Goal: Task Accomplishment & Management: Manage account settings

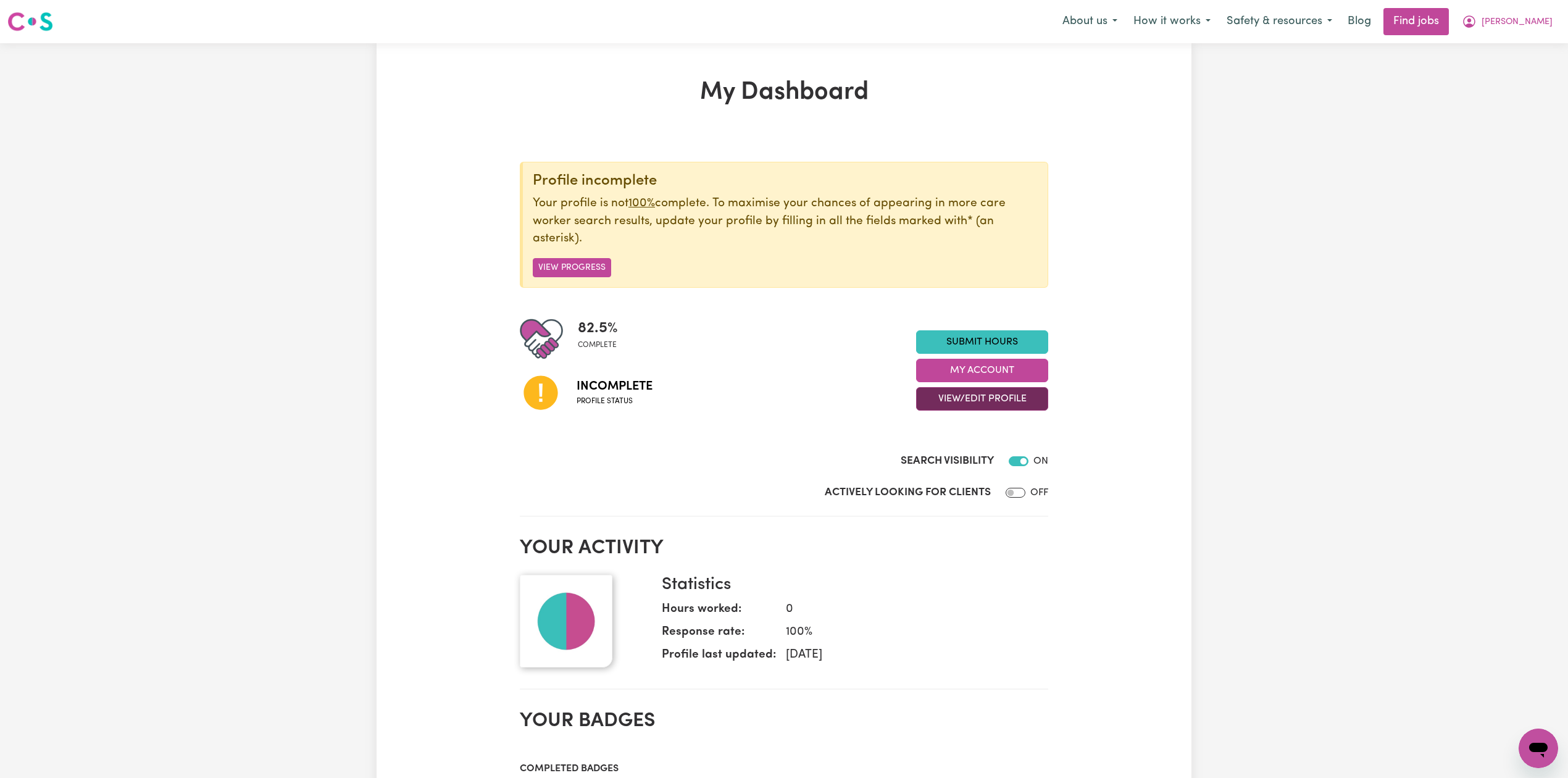
click at [968, 408] on button "View/Edit Profile" at bounding box center [982, 398] width 132 height 23
click at [947, 465] on link "Edit Profile" at bounding box center [974, 455] width 115 height 25
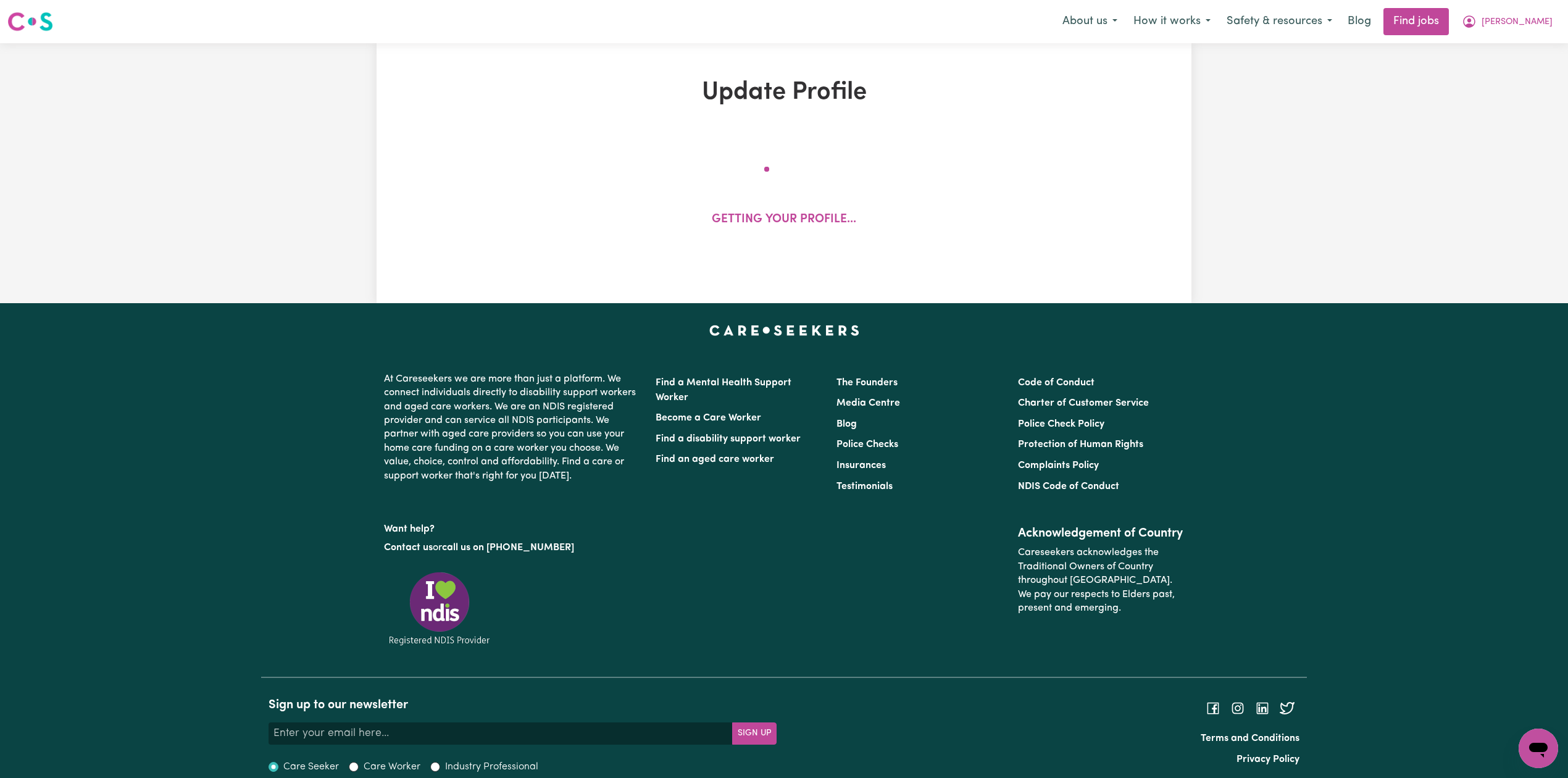
select select "Student Visa"
select select "Studying a healthcare related degree or qualification"
select select "42"
select select "63"
select select "84"
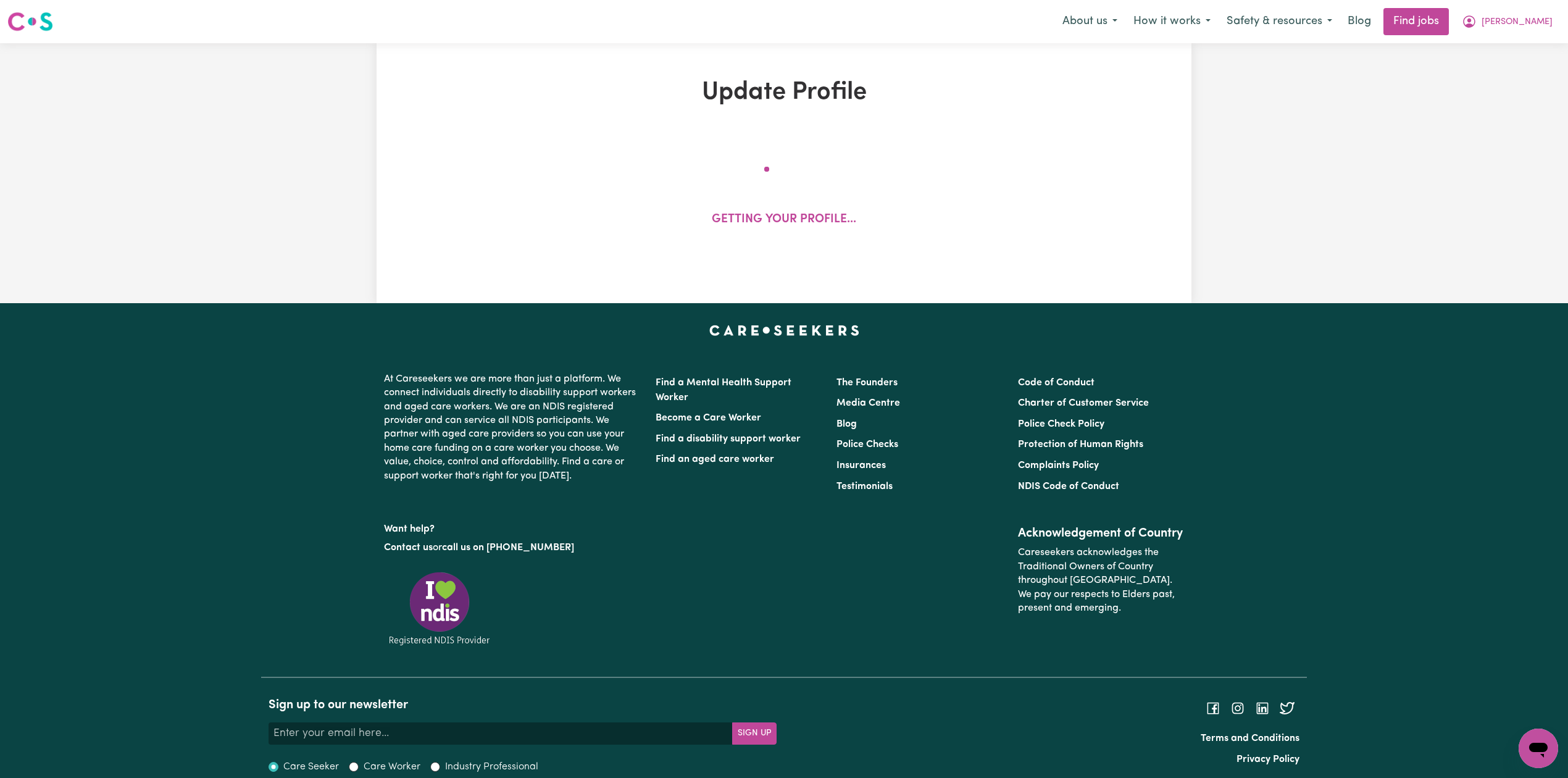
select select "90"
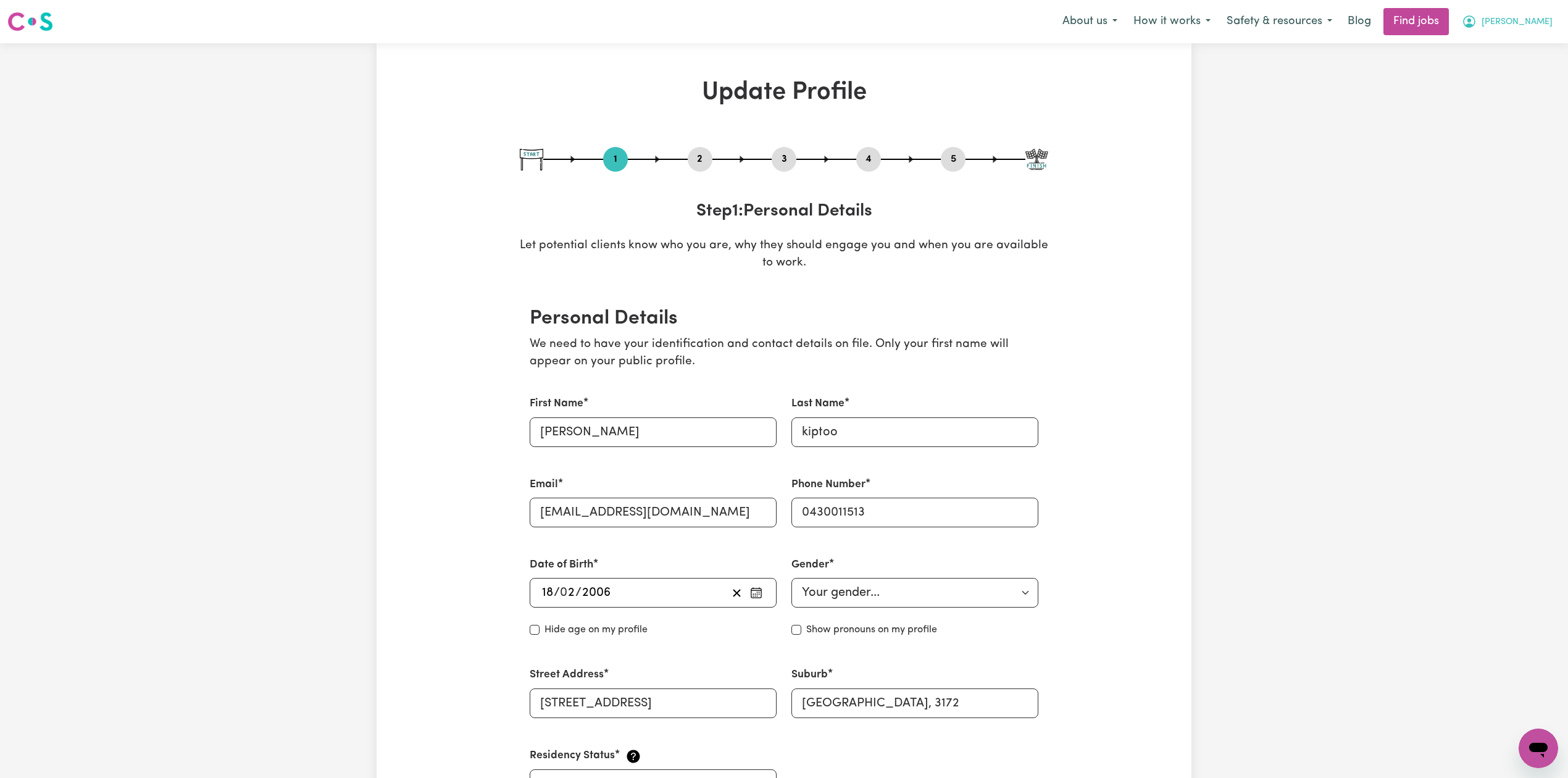
drag, startPoint x: 1548, startPoint y: 21, endPoint x: 1543, endPoint y: 33, distance: 13.0
click at [1547, 21] on button "[PERSON_NAME]" at bounding box center [1506, 21] width 107 height 26
click at [1519, 64] on link "My Dashboard" at bounding box center [1510, 70] width 97 height 23
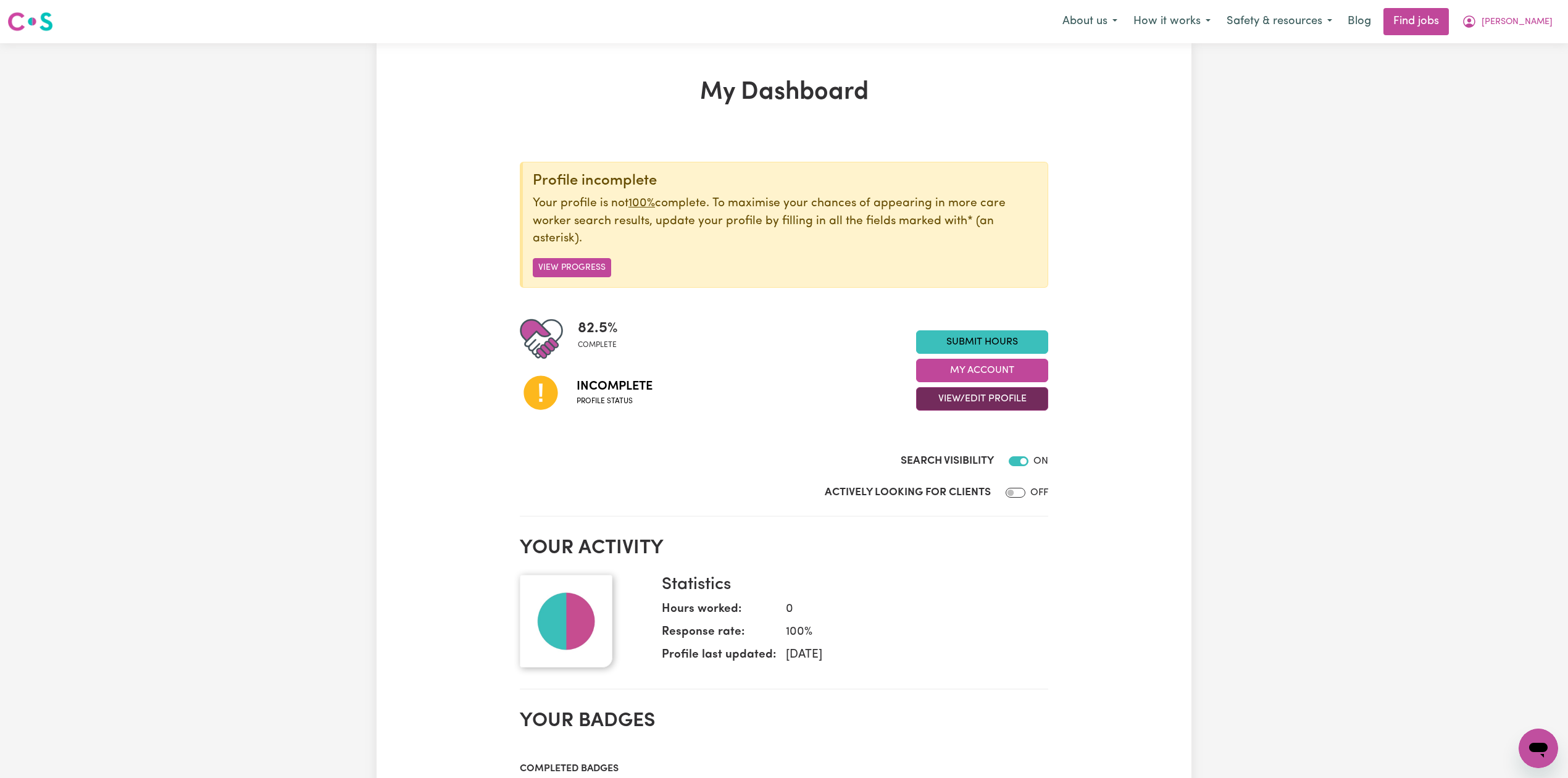
click at [1005, 401] on button "View/Edit Profile" at bounding box center [982, 398] width 132 height 23
click at [965, 457] on link "Edit Profile" at bounding box center [974, 455] width 115 height 25
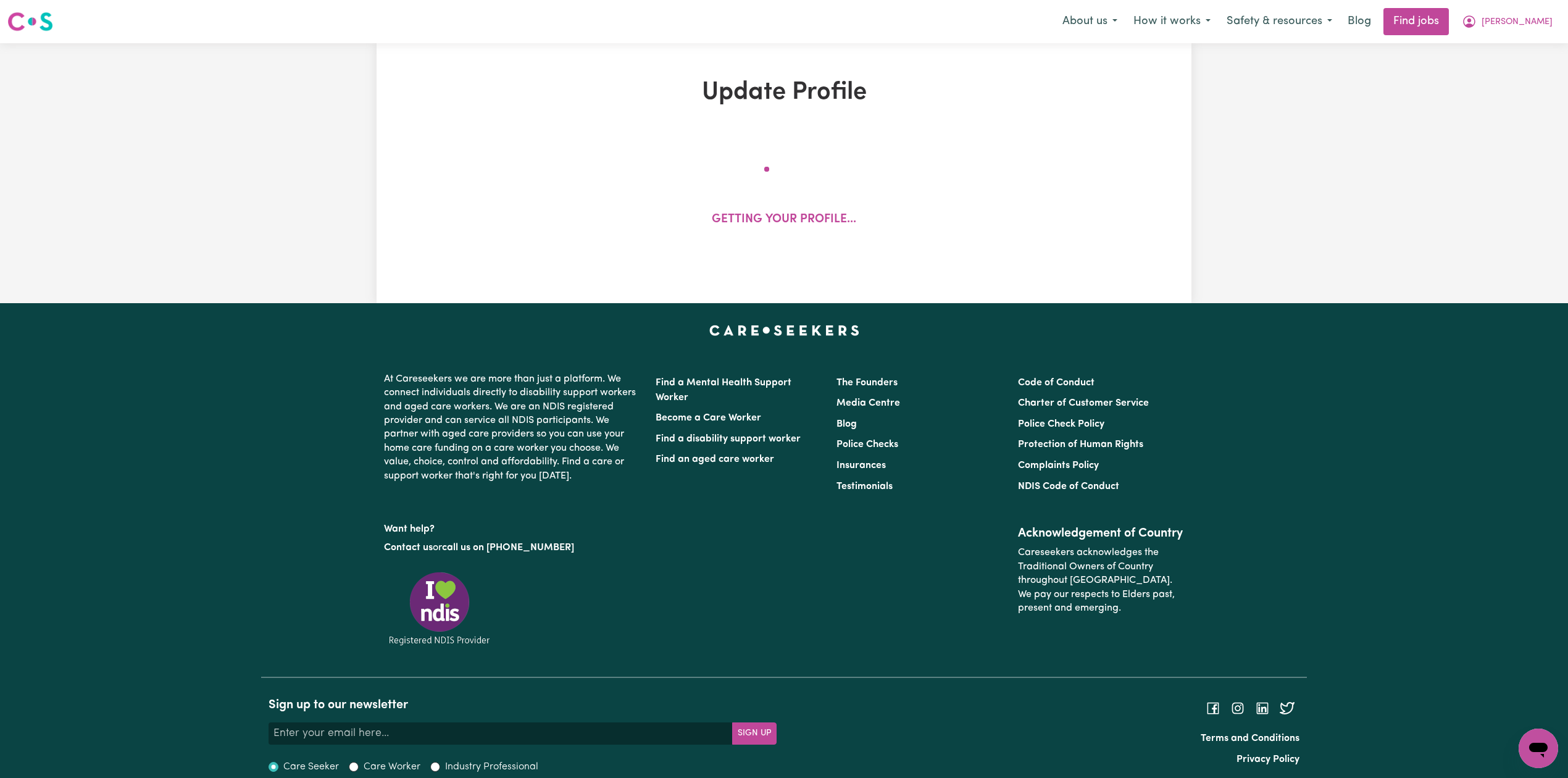
select select "Student Visa"
select select "Studying a healthcare related degree or qualification"
select select "42"
select select "63"
select select "84"
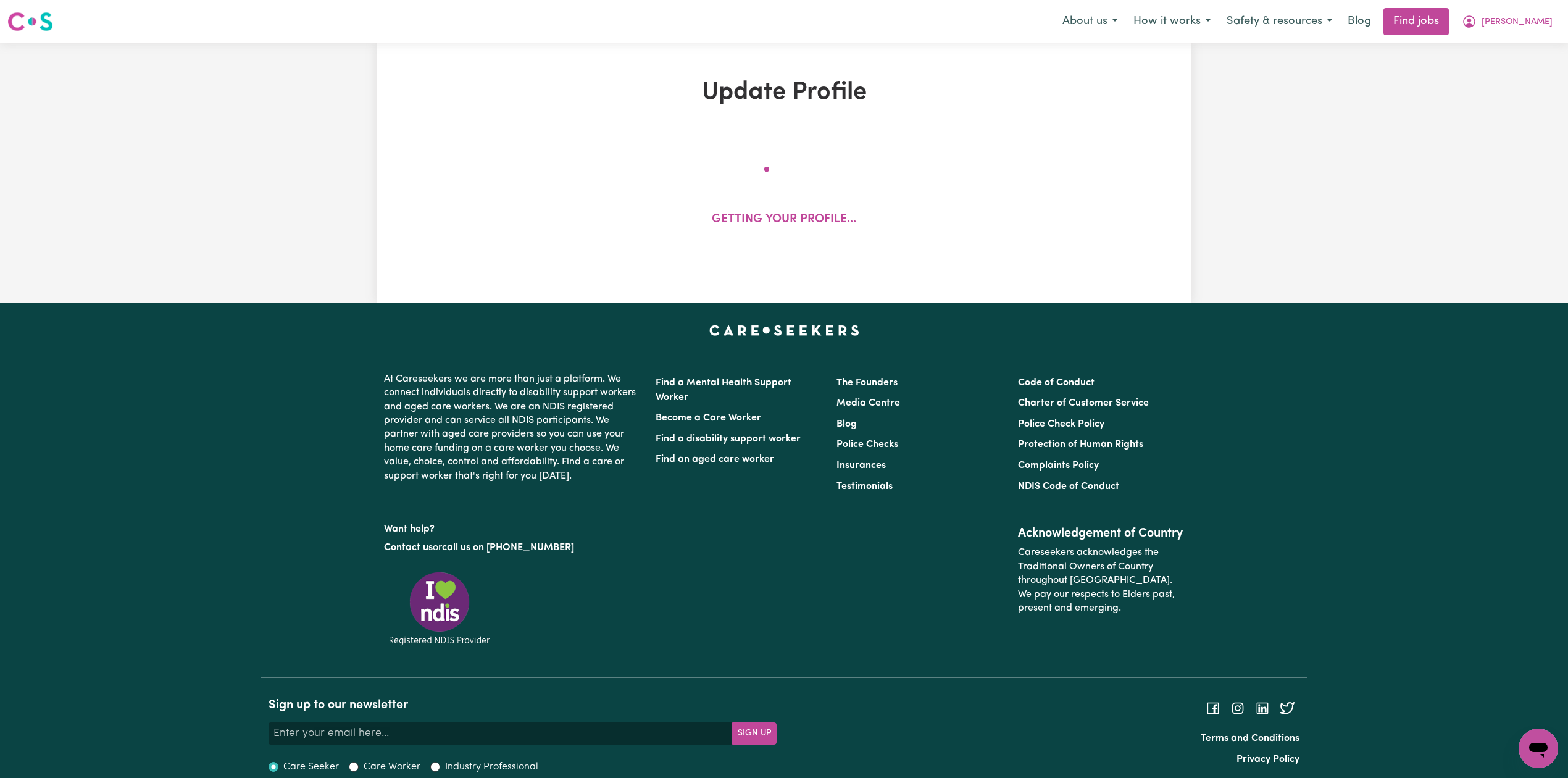
select select "90"
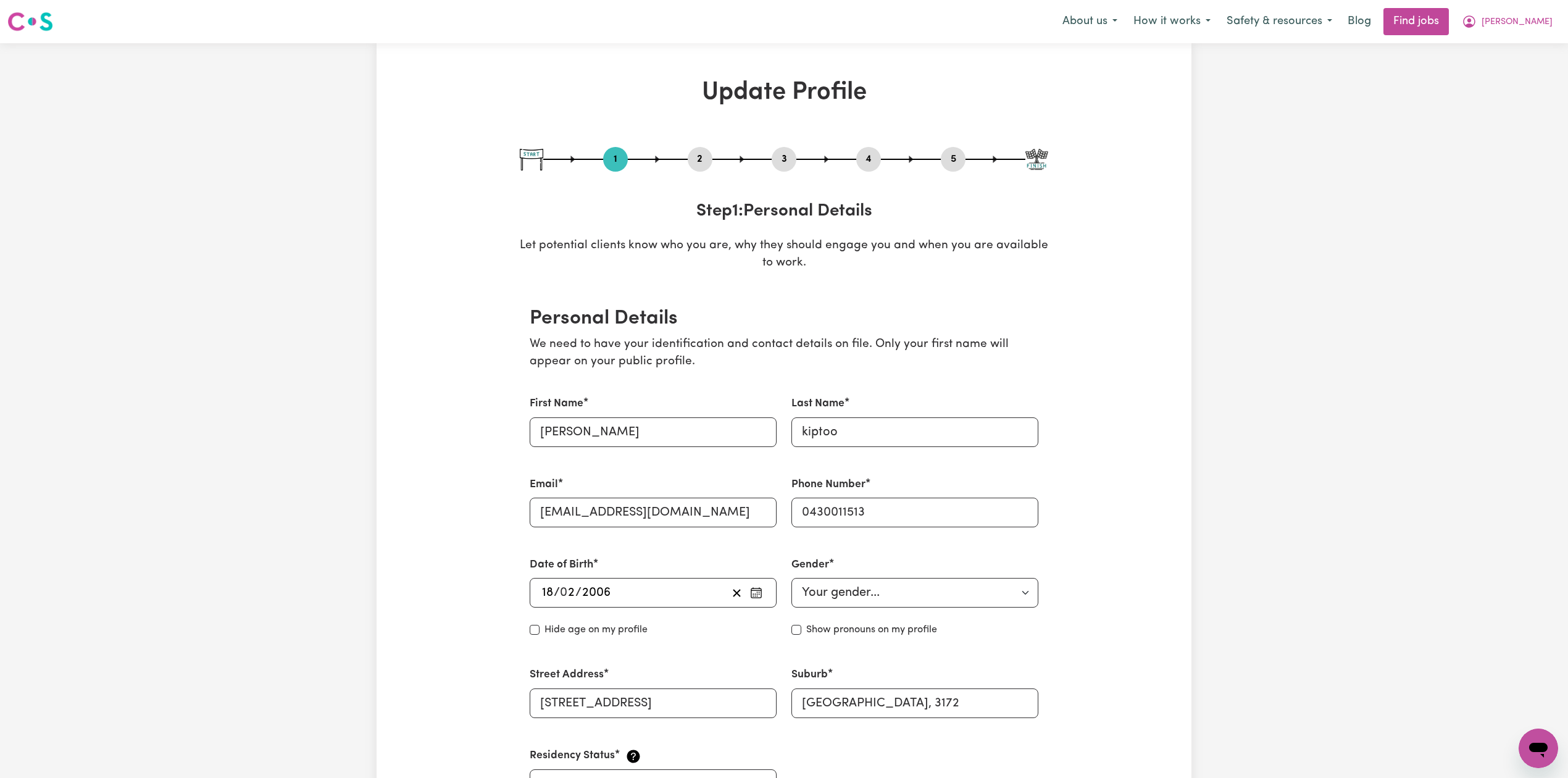
drag, startPoint x: 694, startPoint y: 153, endPoint x: 662, endPoint y: 190, distance: 48.9
click at [694, 153] on button "2" at bounding box center [700, 159] width 25 height 16
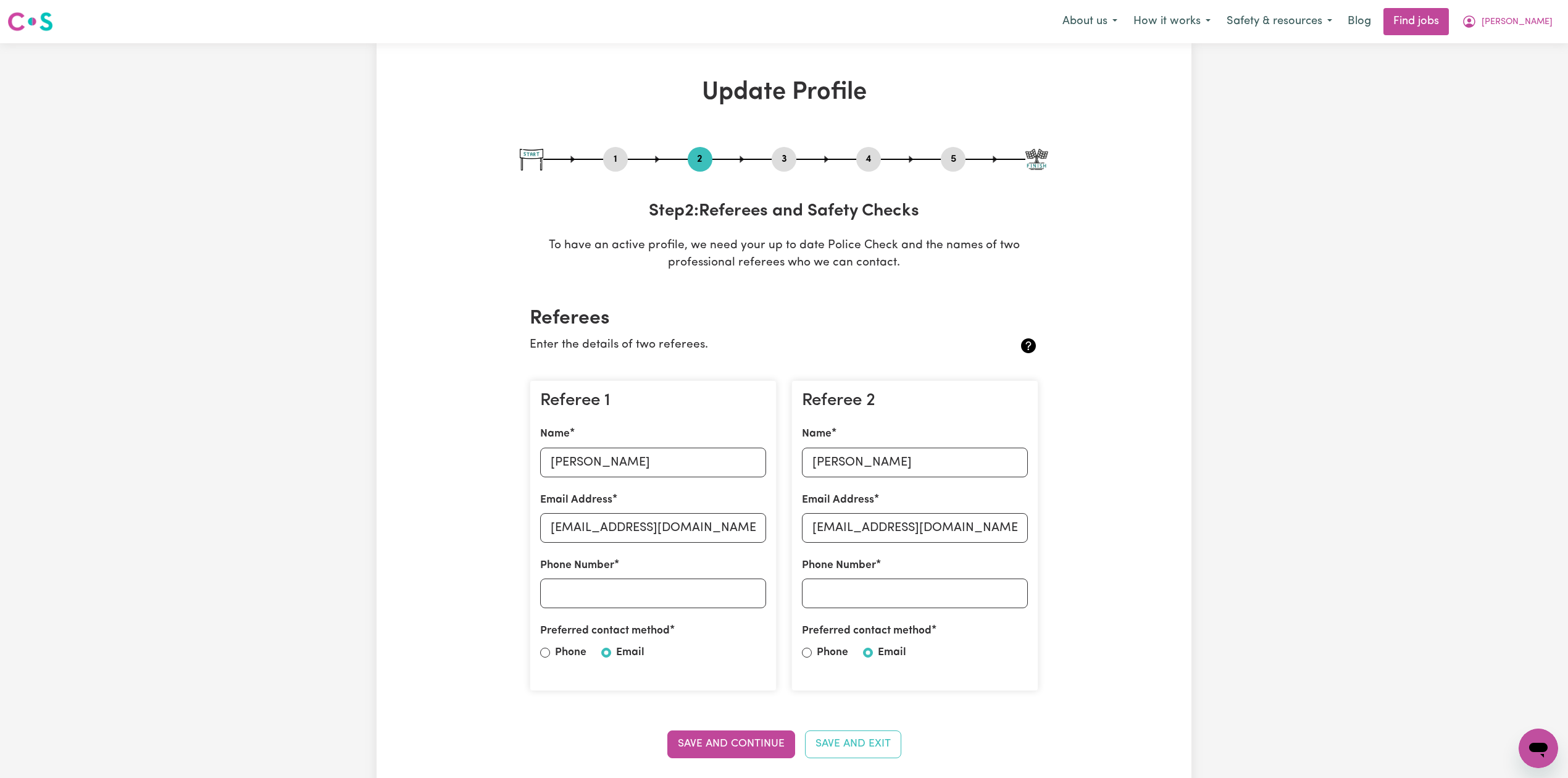
scroll to position [164, 0]
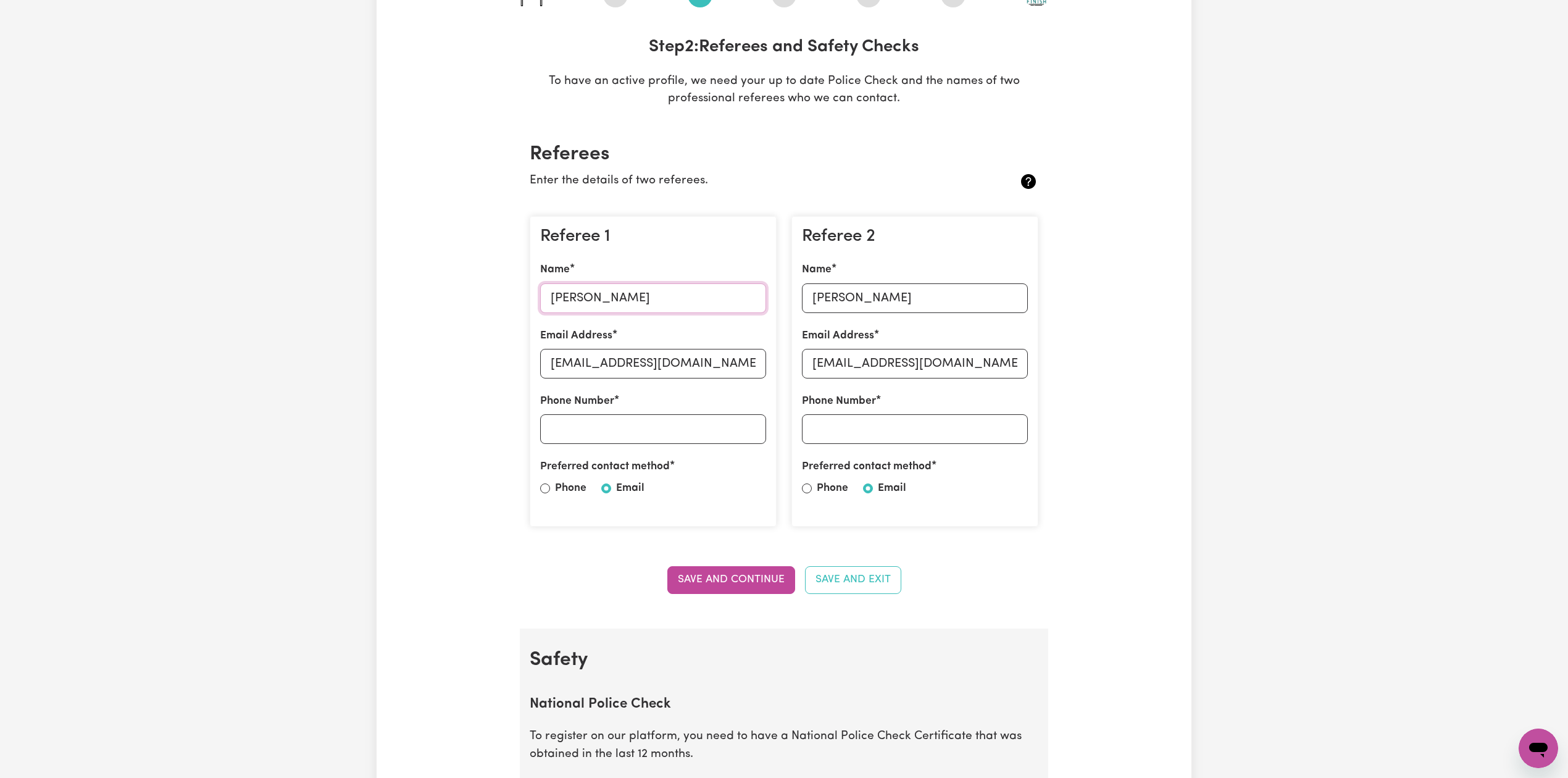
click at [594, 292] on input "[PERSON_NAME]" at bounding box center [653, 298] width 226 height 30
click at [602, 376] on input "[EMAIL_ADDRESS][DOMAIN_NAME]" at bounding box center [653, 363] width 226 height 30
click at [820, 298] on input "[PERSON_NAME]" at bounding box center [914, 298] width 226 height 30
click at [908, 373] on input "[EMAIL_ADDRESS][DOMAIN_NAME]" at bounding box center [914, 363] width 226 height 30
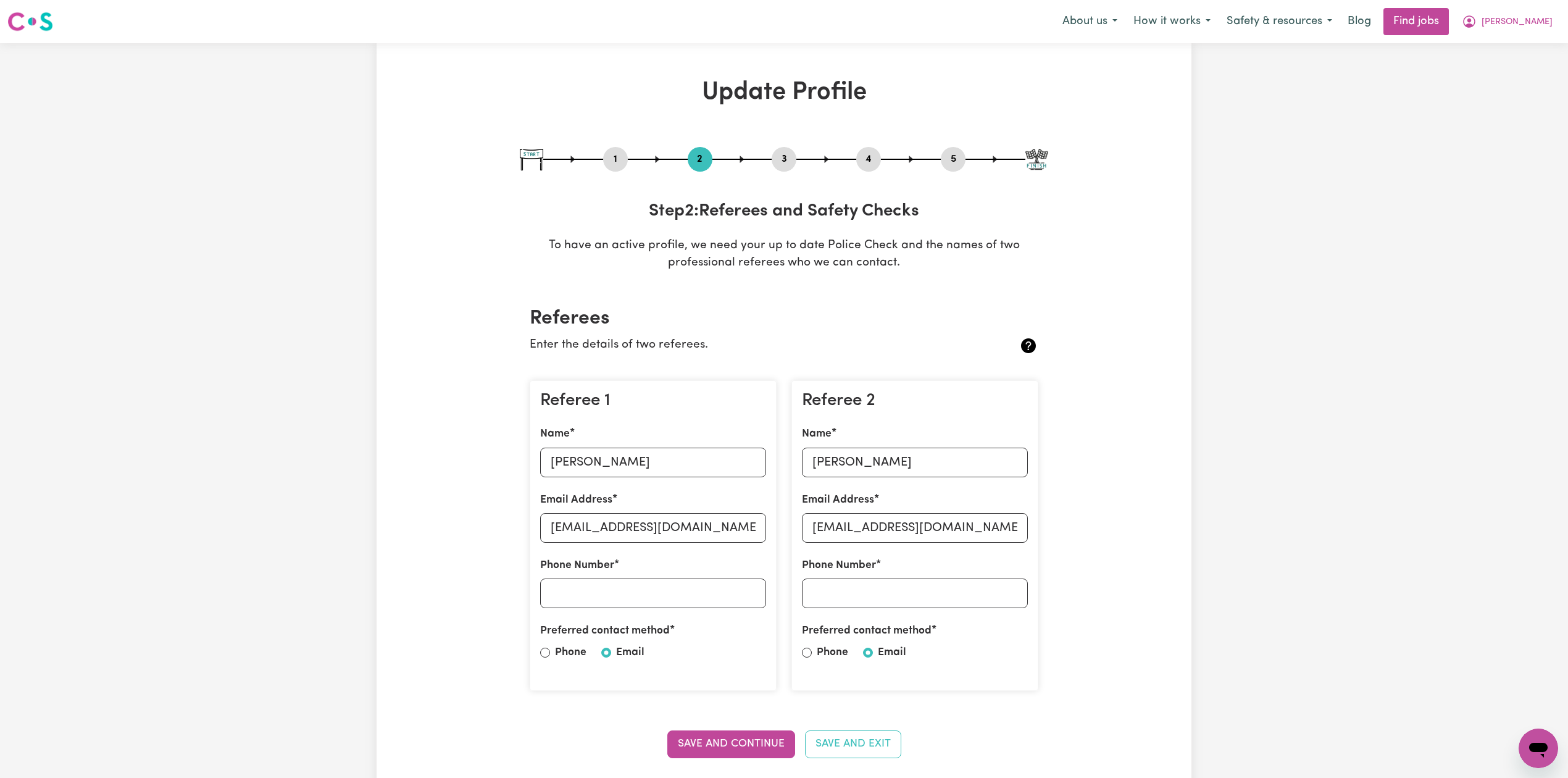
click at [956, 154] on button "5" at bounding box center [953, 159] width 25 height 16
select select "I am providing services by being employed by an organisation"
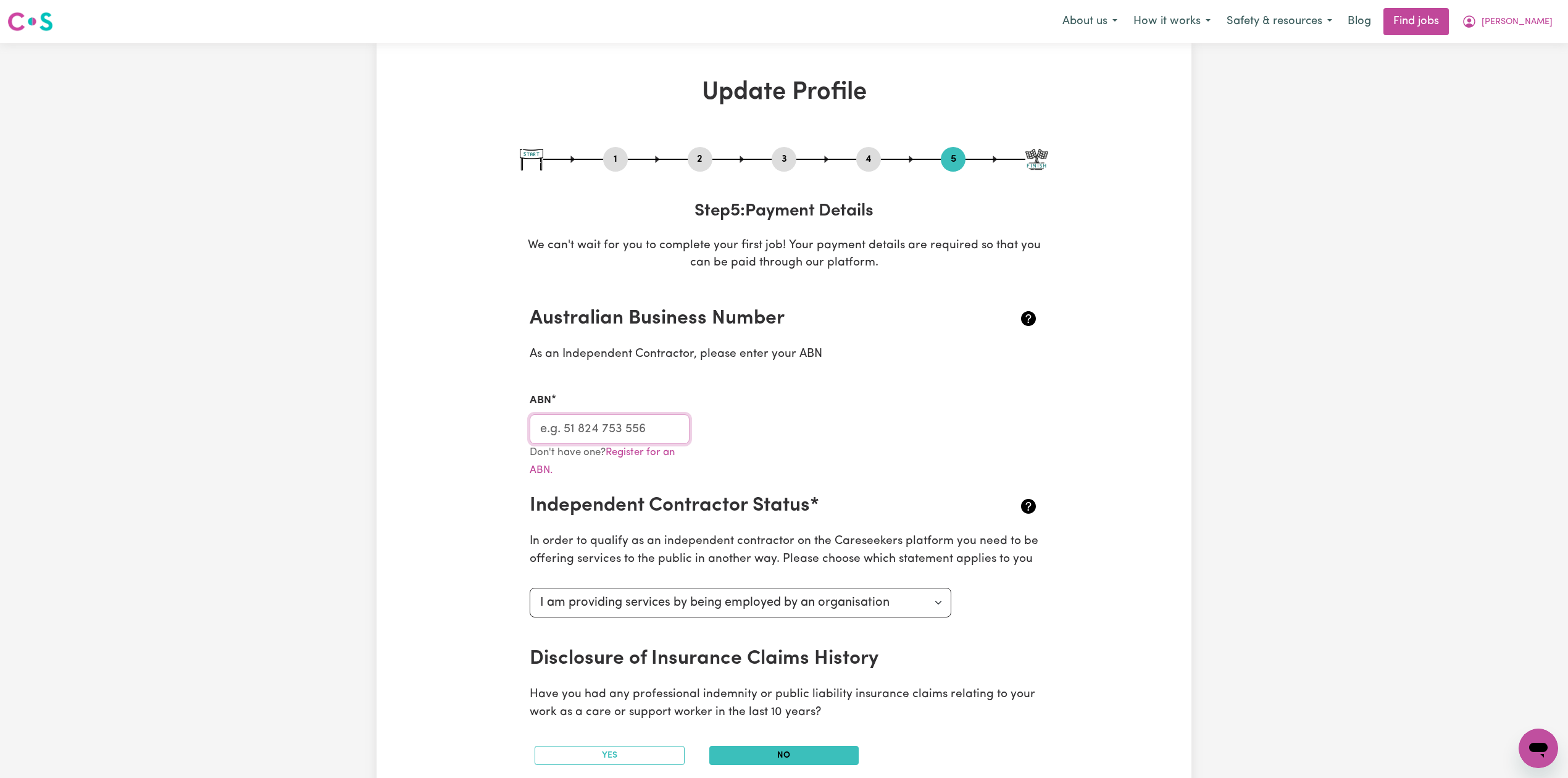
click at [585, 429] on input "ABN" at bounding box center [609, 429] width 160 height 30
click at [786, 161] on button "3" at bounding box center [784, 159] width 25 height 16
select select "Certificate III (Individual Support)"
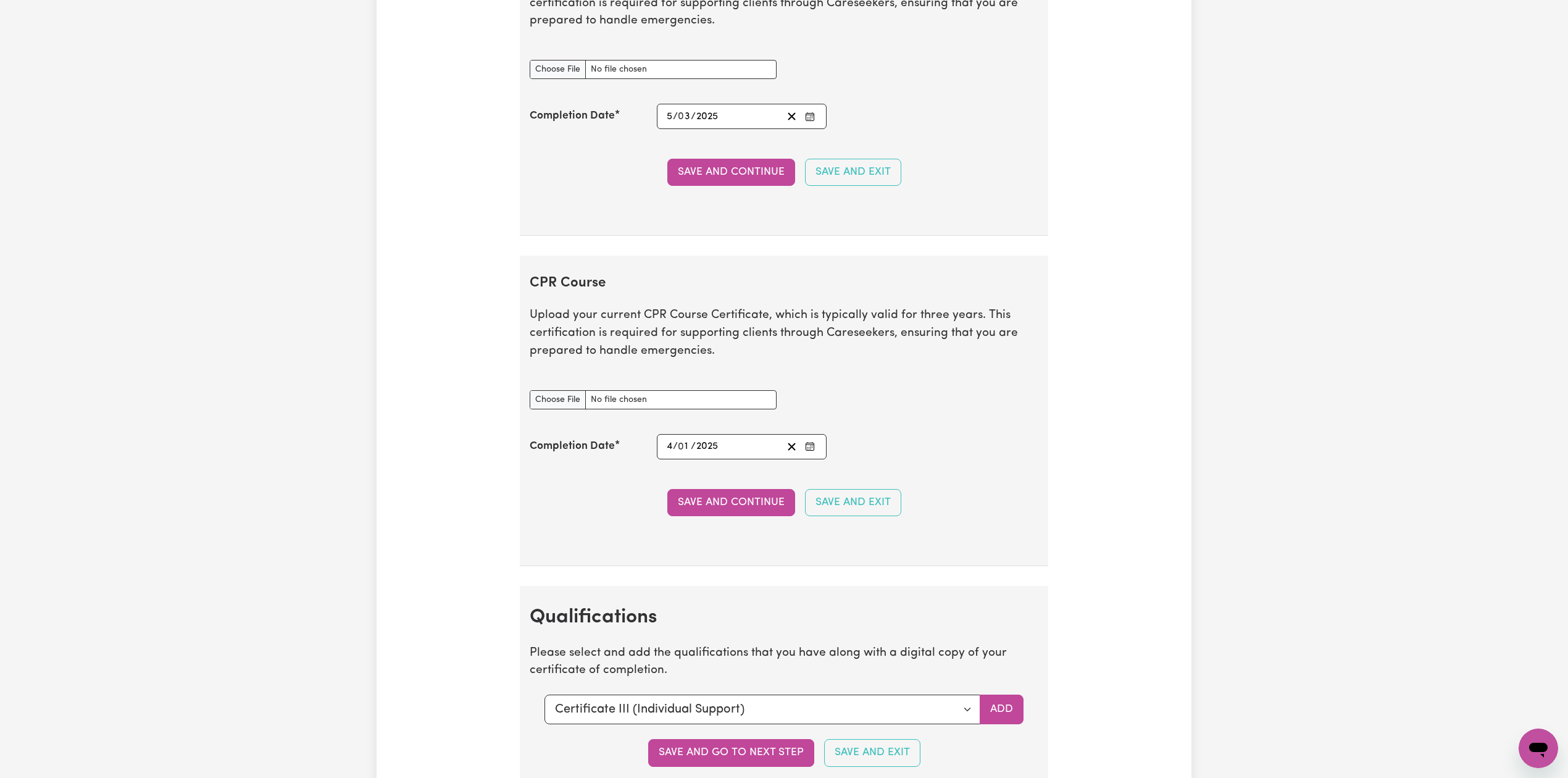
scroll to position [1893, 0]
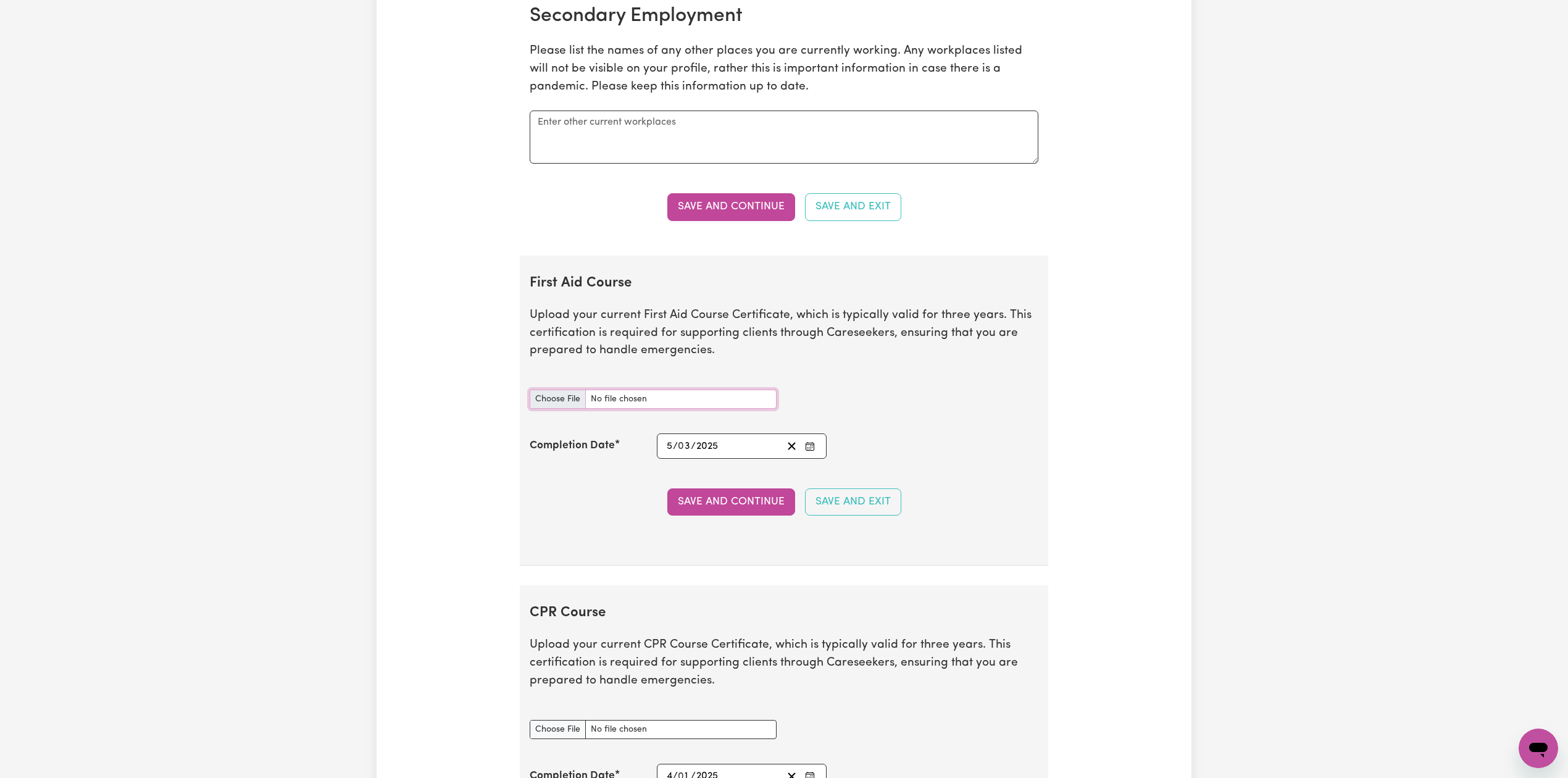
click at [562, 409] on input "First Aid Course document" at bounding box center [653, 399] width 247 height 19
type input "C:\fakepath\[PERSON_NAME] CPR and First Aid Certificate 28092024.jpg"
click at [792, 455] on button "Clear date" at bounding box center [792, 446] width 19 height 17
click at [817, 455] on button "Enter the Completion Date of your First Aid Course" at bounding box center [810, 446] width 17 height 17
click at [778, 285] on span "[DATE]" at bounding box center [765, 280] width 31 height 11
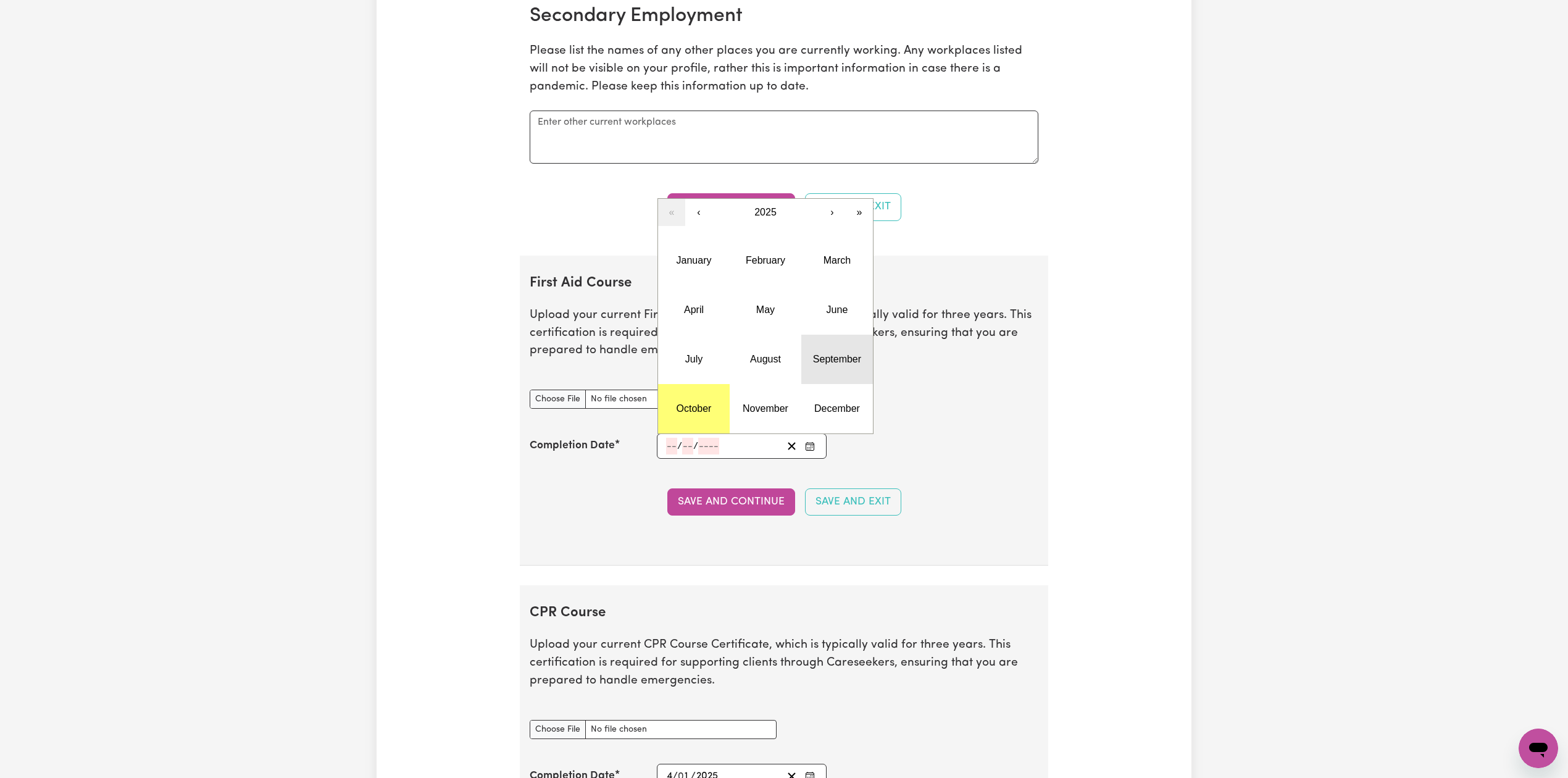
click at [838, 381] on button "September" at bounding box center [837, 359] width 72 height 50
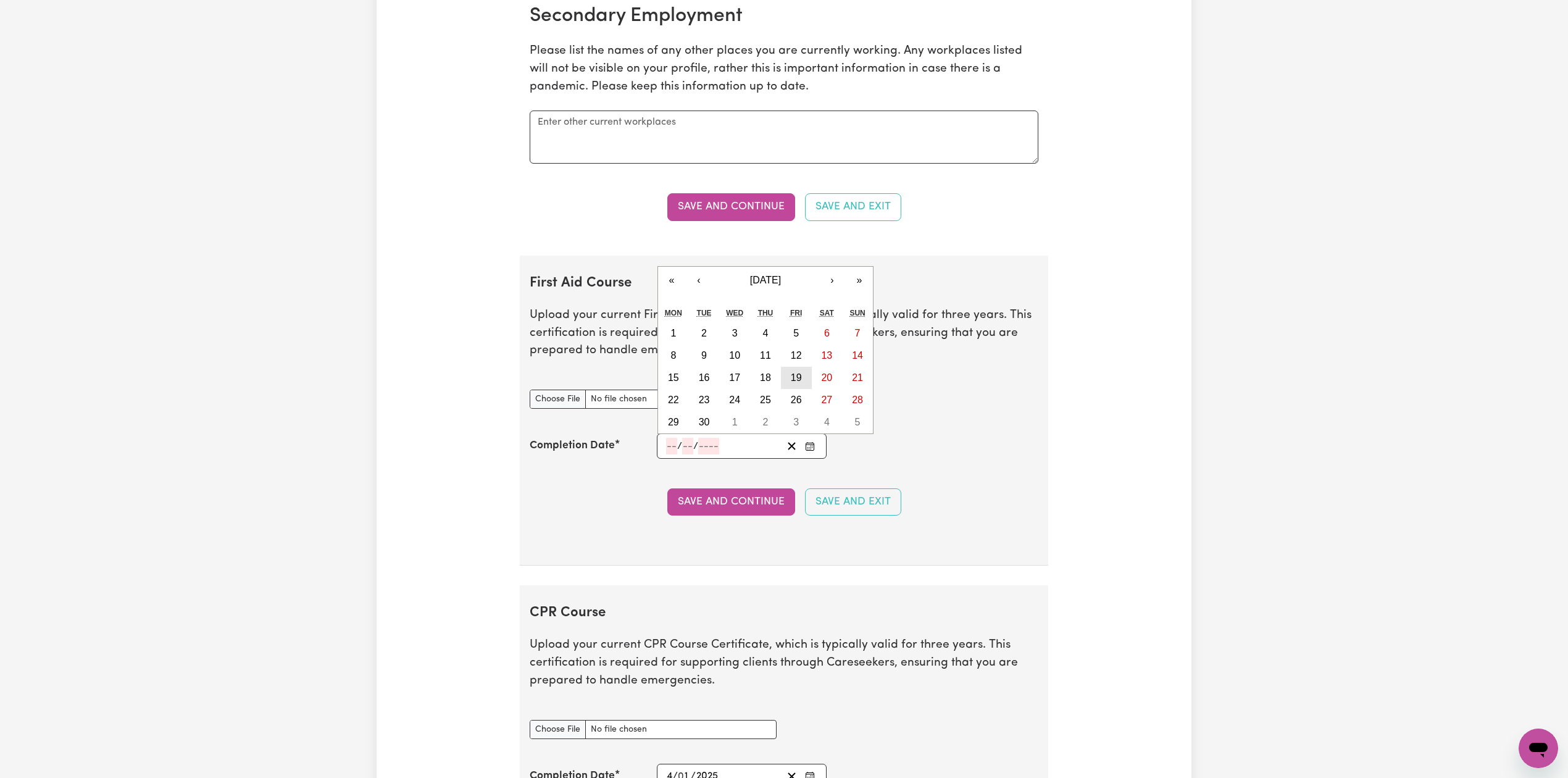
click at [798, 383] on abbr "19" at bounding box center [796, 378] width 11 height 11
type input "[DATE]"
type input "19"
type input "9"
type input "2025"
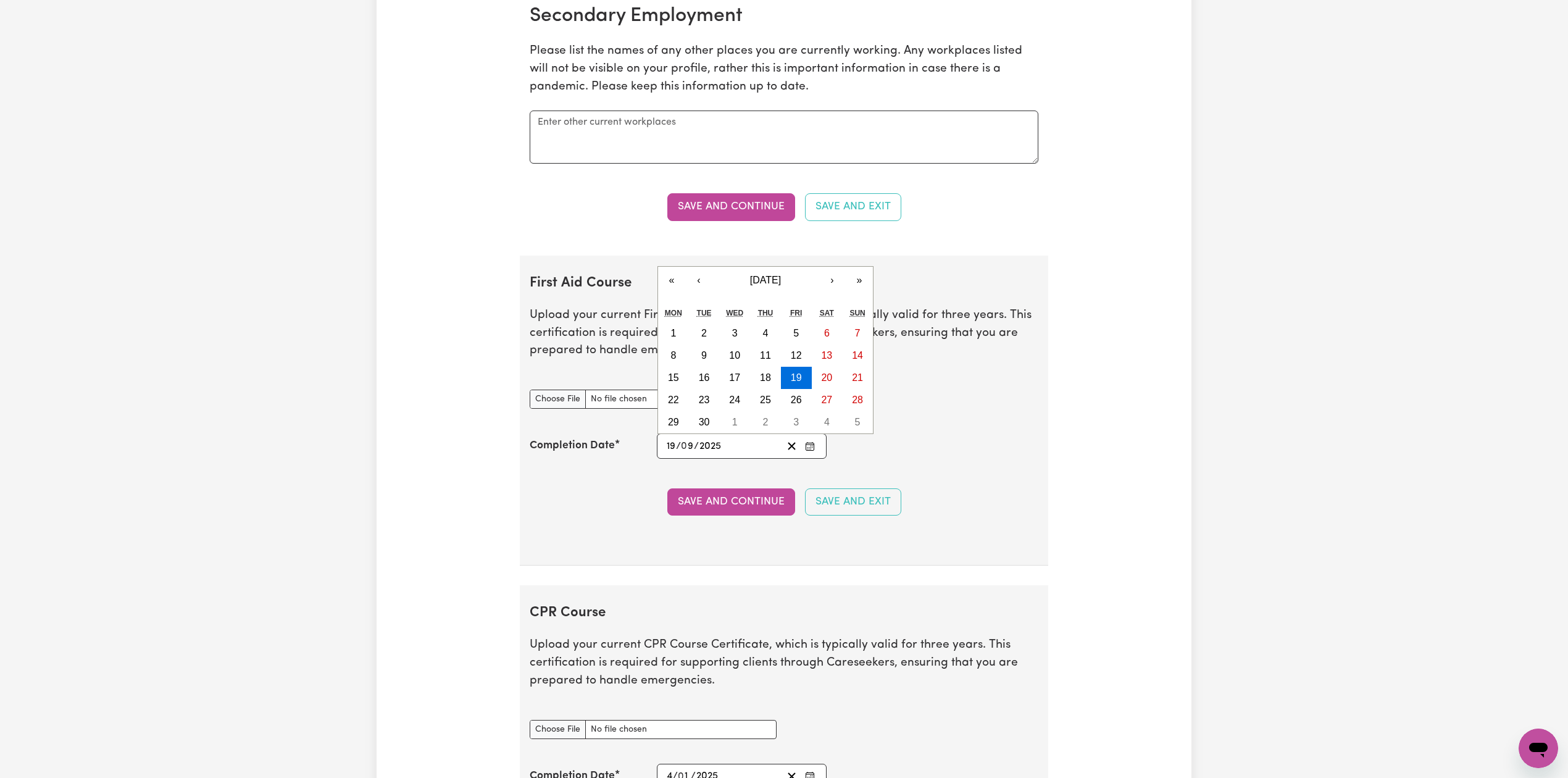
click at [713, 455] on input "2025" at bounding box center [710, 446] width 23 height 17
click at [862, 405] on abbr "28" at bounding box center [857, 400] width 11 height 11
type input "[DATE]"
type input "28"
click at [819, 456] on div "[DATE] 28 / 0 9 / 2025 « ‹ [DATE] › » Mon Tue Wed Thu Fri Sat Sun 1 2 3 4 5 6 7…" at bounding box center [741, 446] width 170 height 25
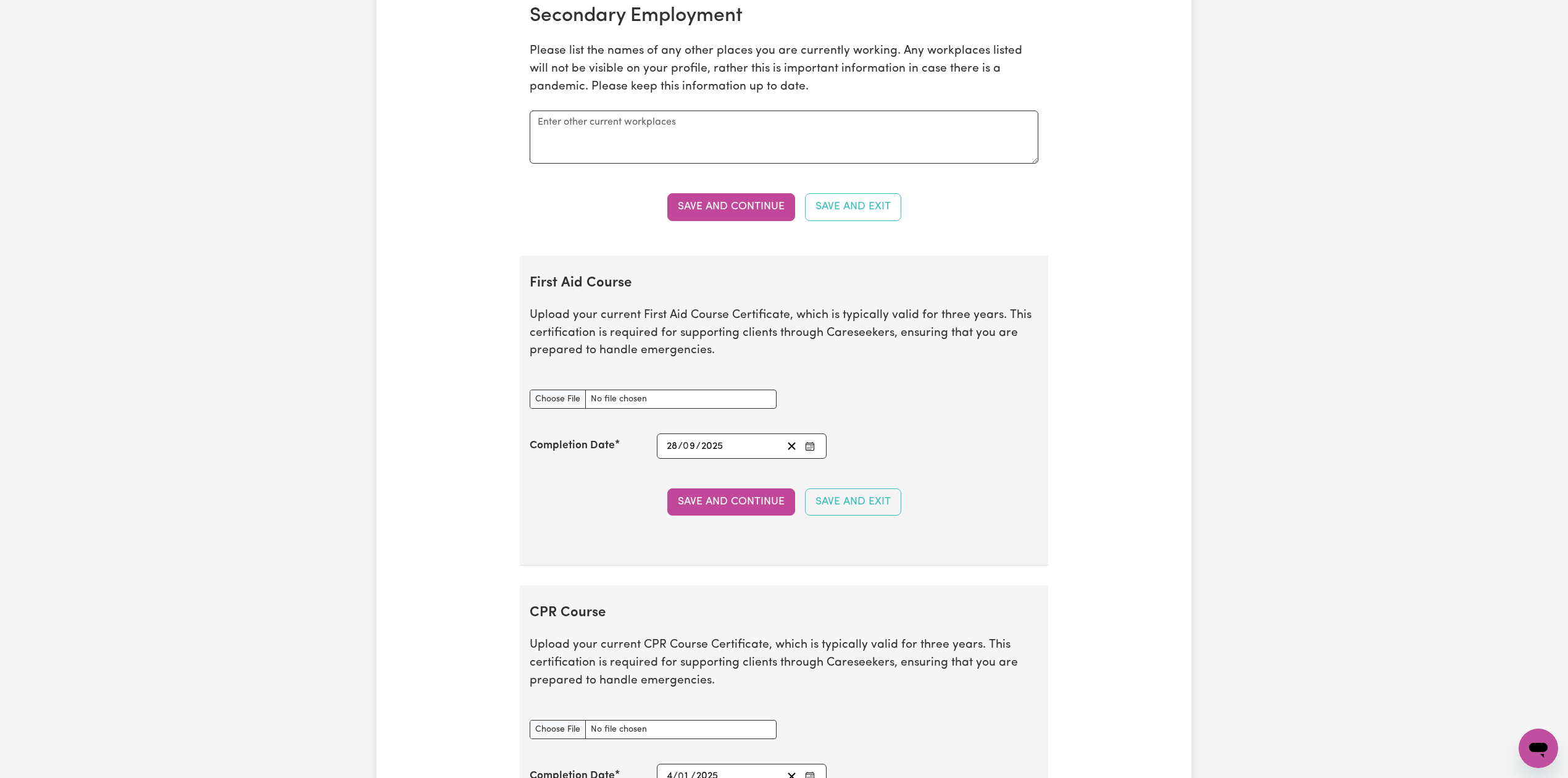
click at [811, 451] on icon "Enter the Completion Date of your First Aid Course" at bounding box center [810, 446] width 10 height 10
click at [768, 285] on span "[DATE]" at bounding box center [765, 280] width 31 height 11
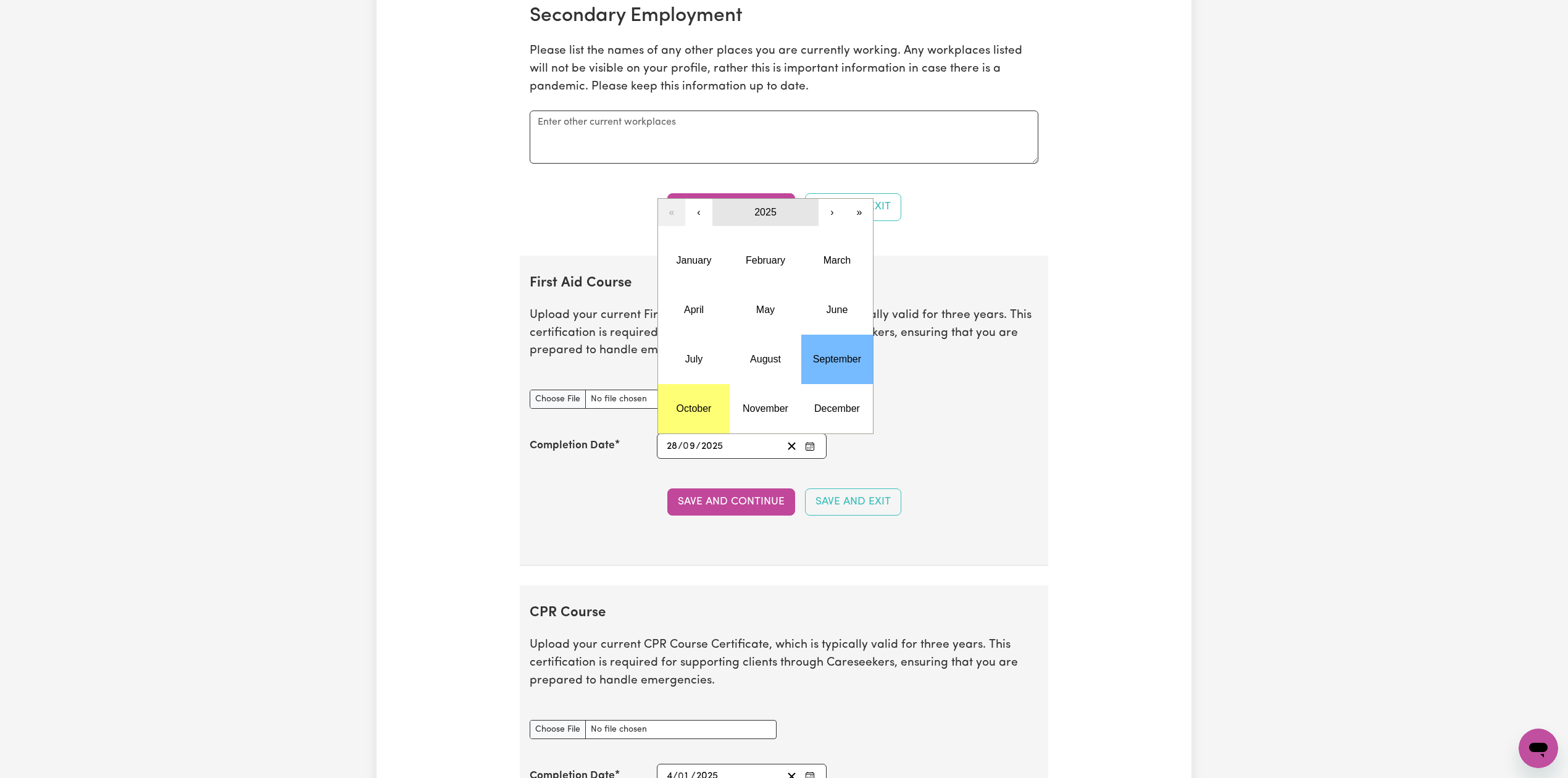
click at [713, 226] on button "2025" at bounding box center [765, 212] width 106 height 27
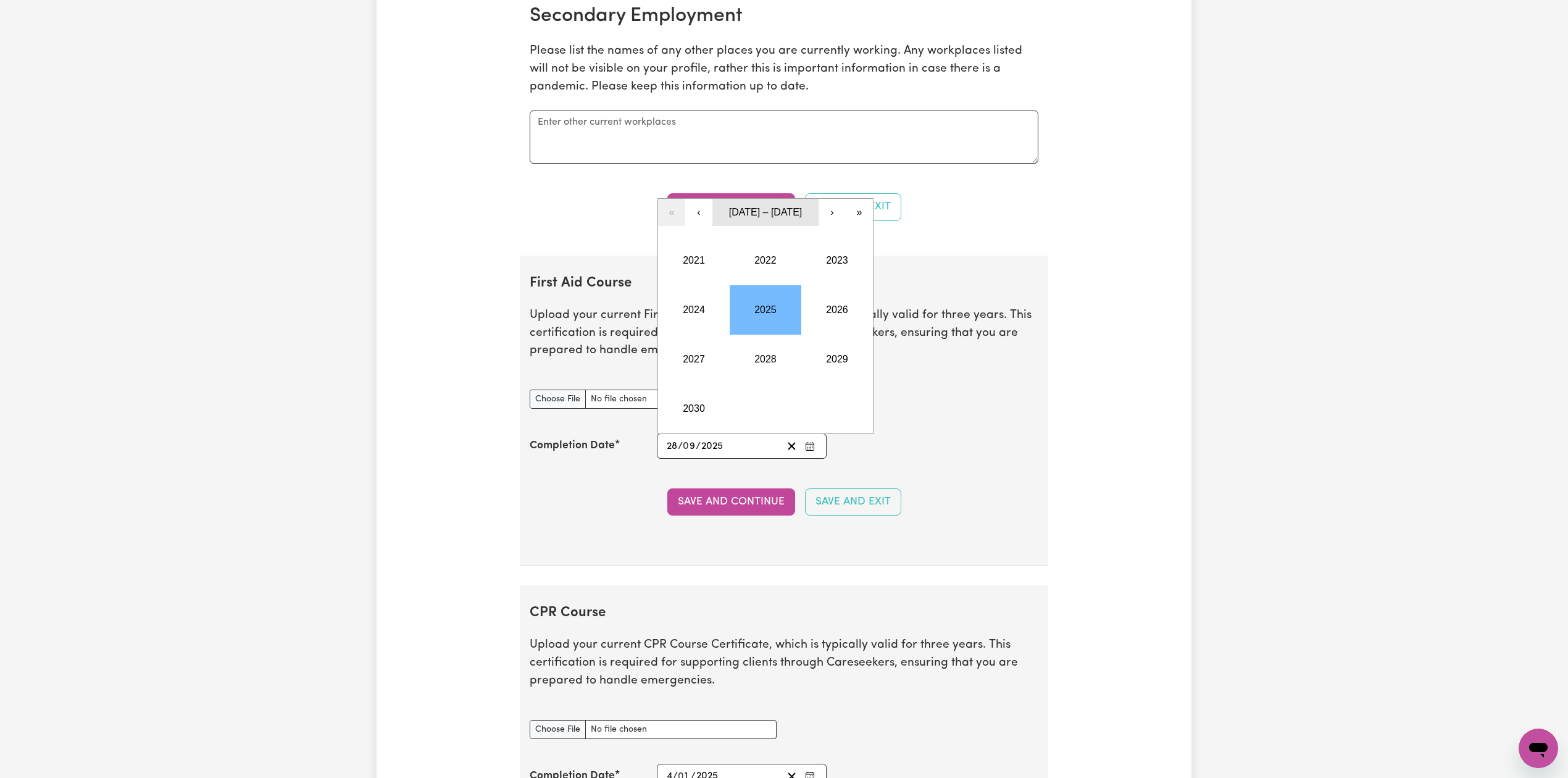
click at [758, 213] on button "[DATE] – [DATE]" at bounding box center [765, 212] width 106 height 27
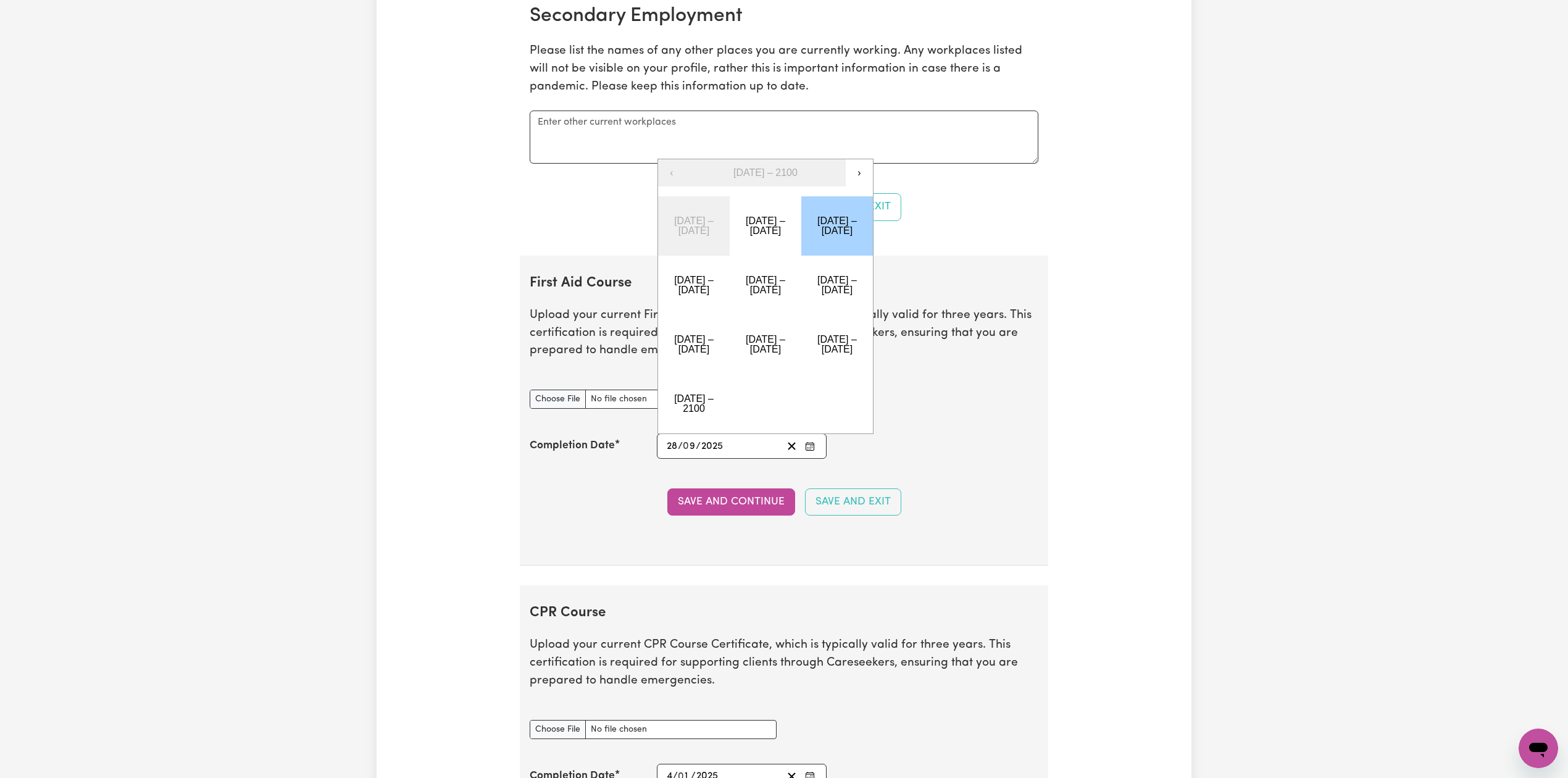
click at [833, 256] on button "[DATE] – [DATE]" at bounding box center [837, 225] width 72 height 59
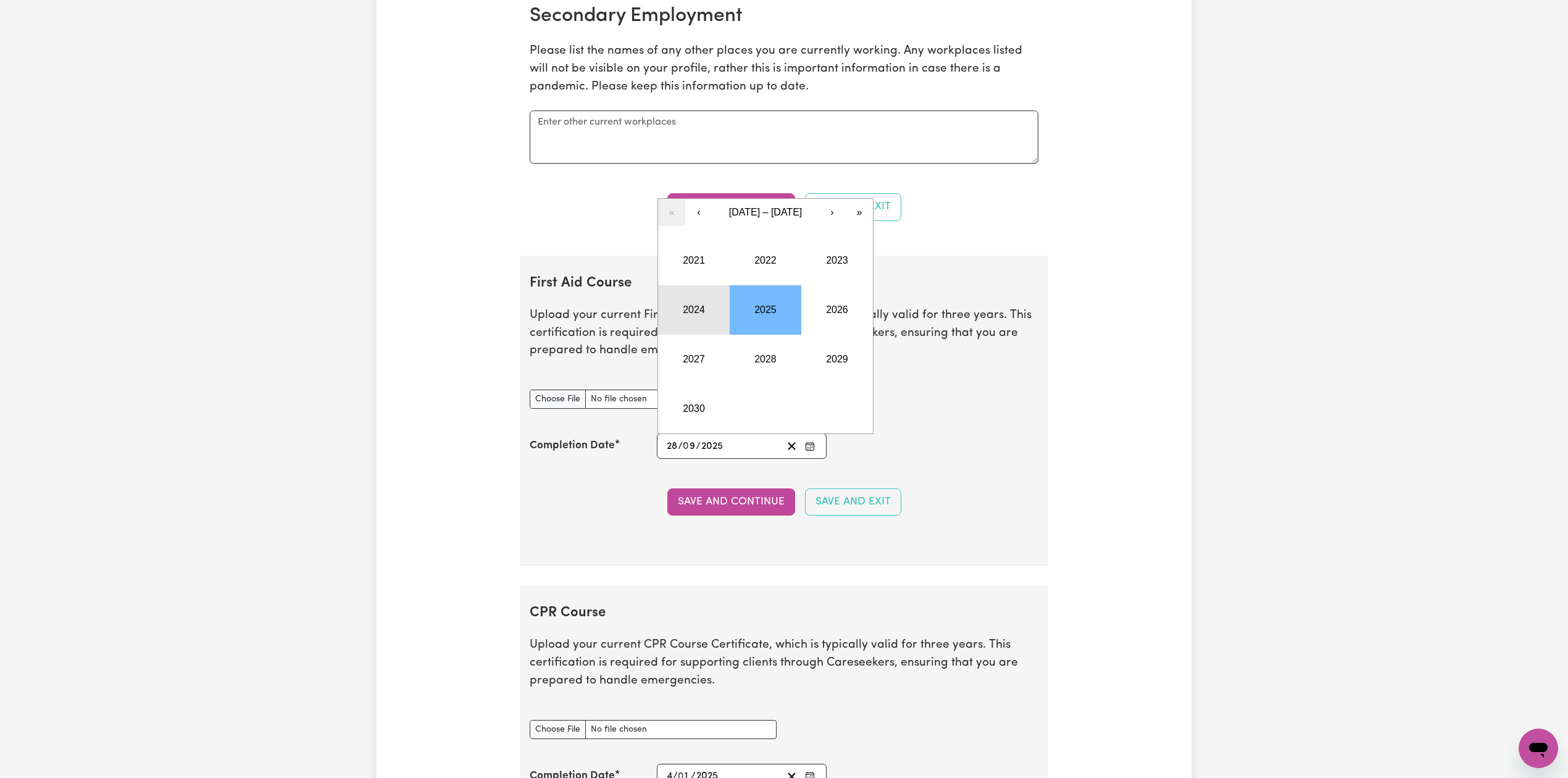
click at [707, 319] on button "2024" at bounding box center [694, 309] width 72 height 50
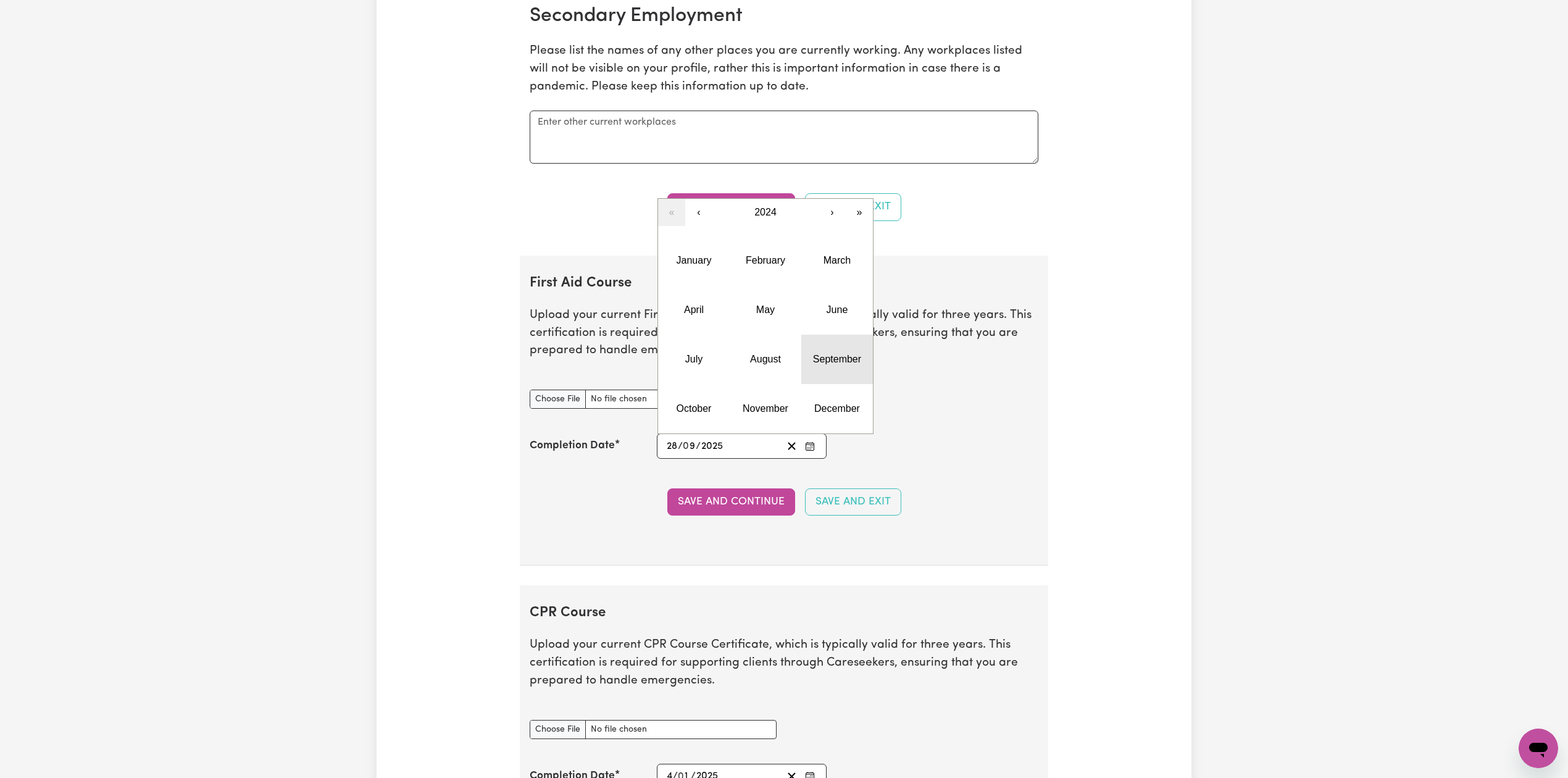
click at [823, 364] on abbr "September" at bounding box center [837, 359] width 48 height 11
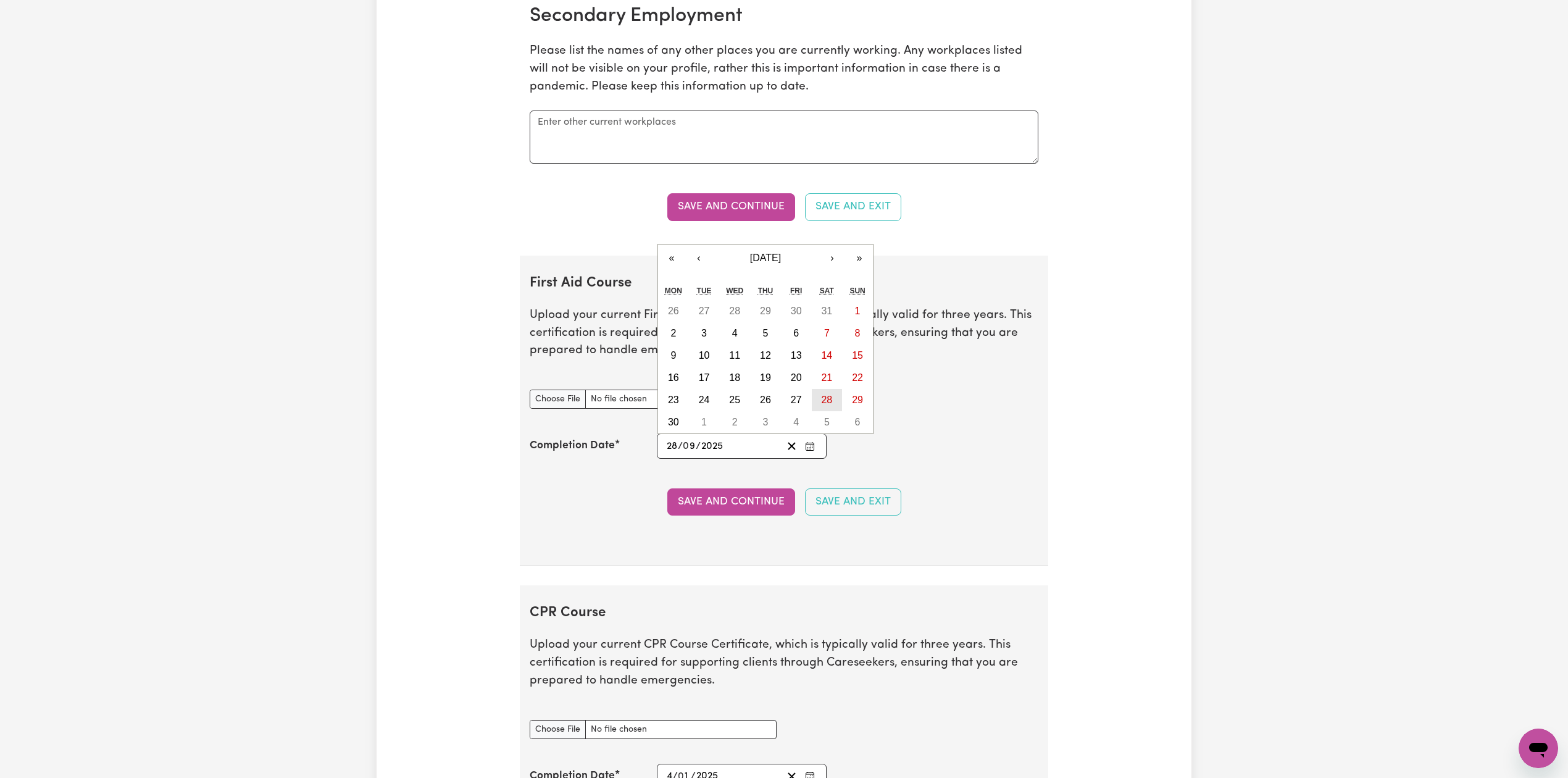
click at [829, 405] on abbr "28" at bounding box center [826, 400] width 11 height 11
type input "[DATE]"
type input "2024"
click at [719, 508] on button "Save and Continue" at bounding box center [731, 502] width 128 height 27
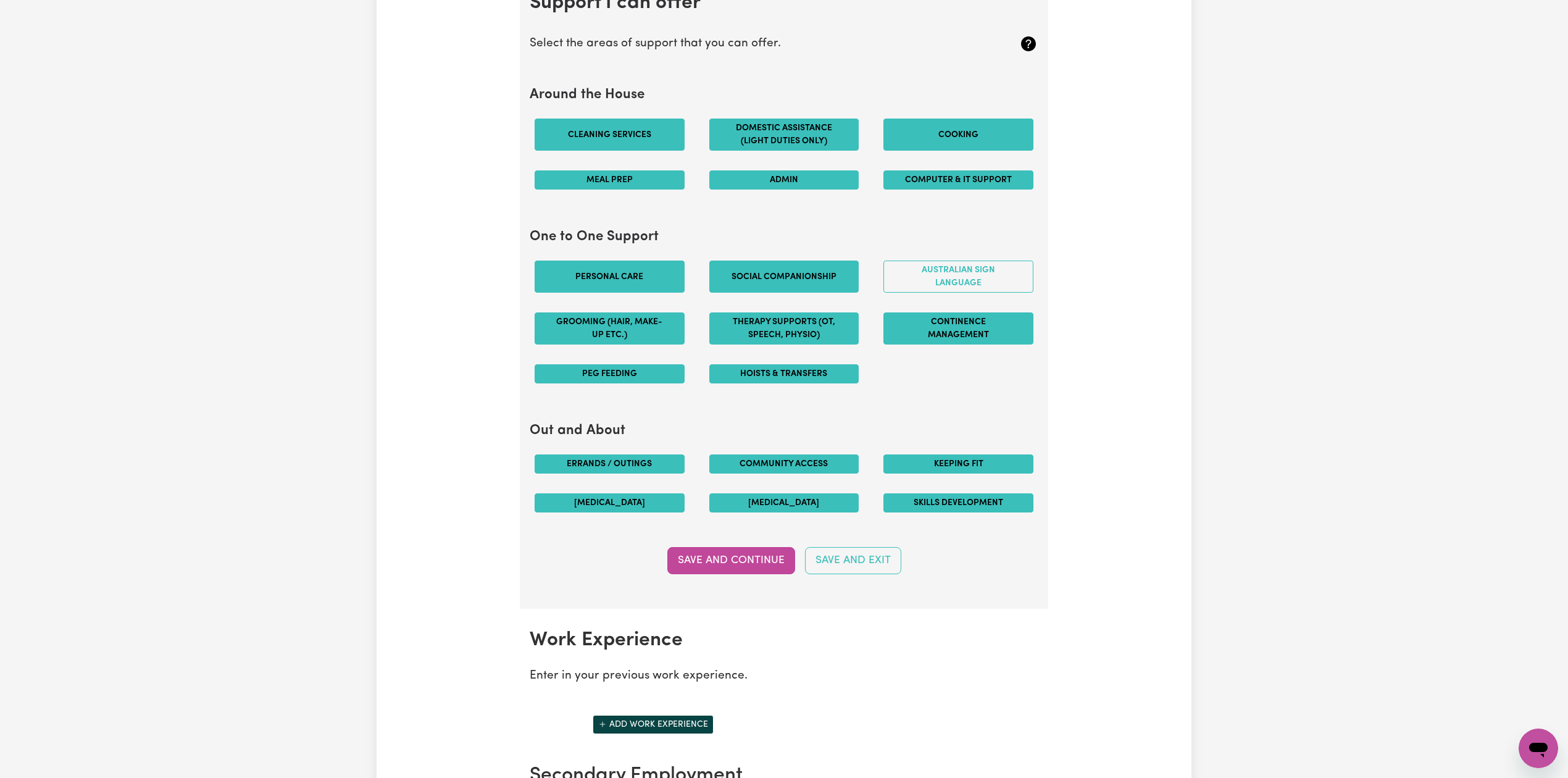
scroll to position [0, 0]
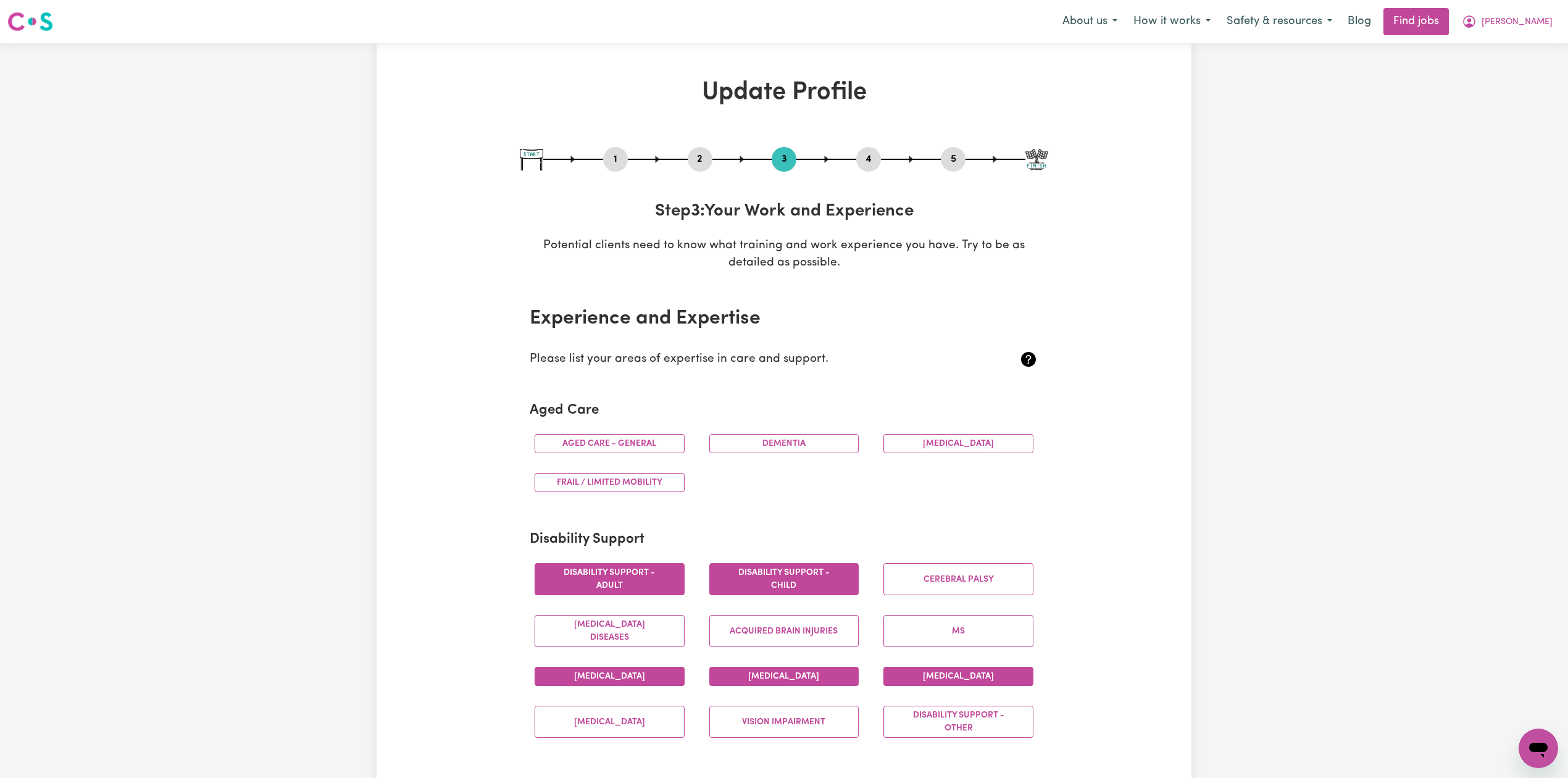
drag, startPoint x: 970, startPoint y: 161, endPoint x: 961, endPoint y: 164, distance: 9.5
click at [968, 161] on div "1 2 3 4 5" at bounding box center [784, 159] width 529 height 25
click at [961, 164] on button "5" at bounding box center [953, 159] width 25 height 16
select select "I am providing services by being employed by an organisation"
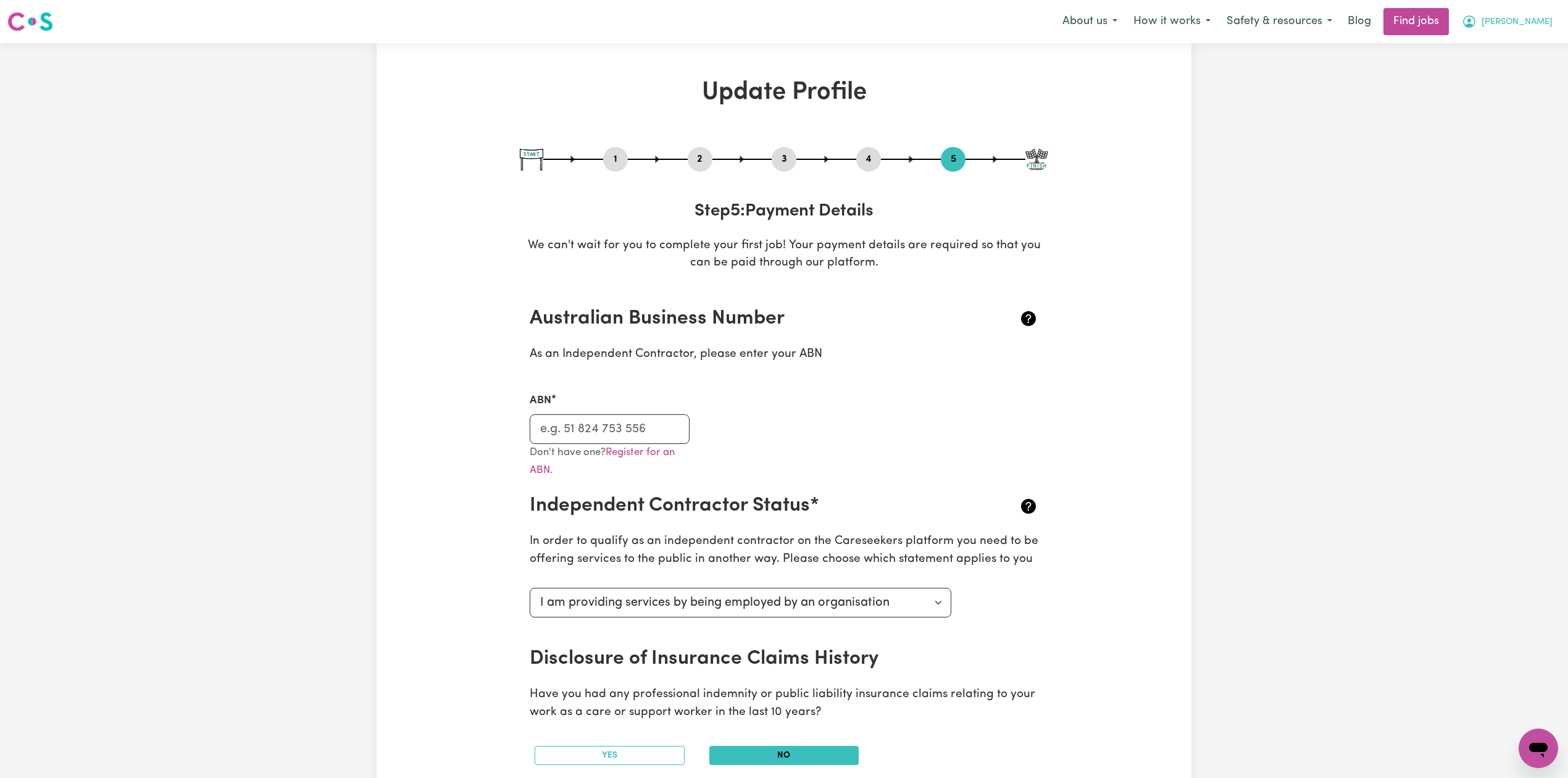
click at [1522, 19] on button "[PERSON_NAME]" at bounding box center [1506, 21] width 107 height 26
click at [1505, 72] on link "My Dashboard" at bounding box center [1510, 70] width 97 height 23
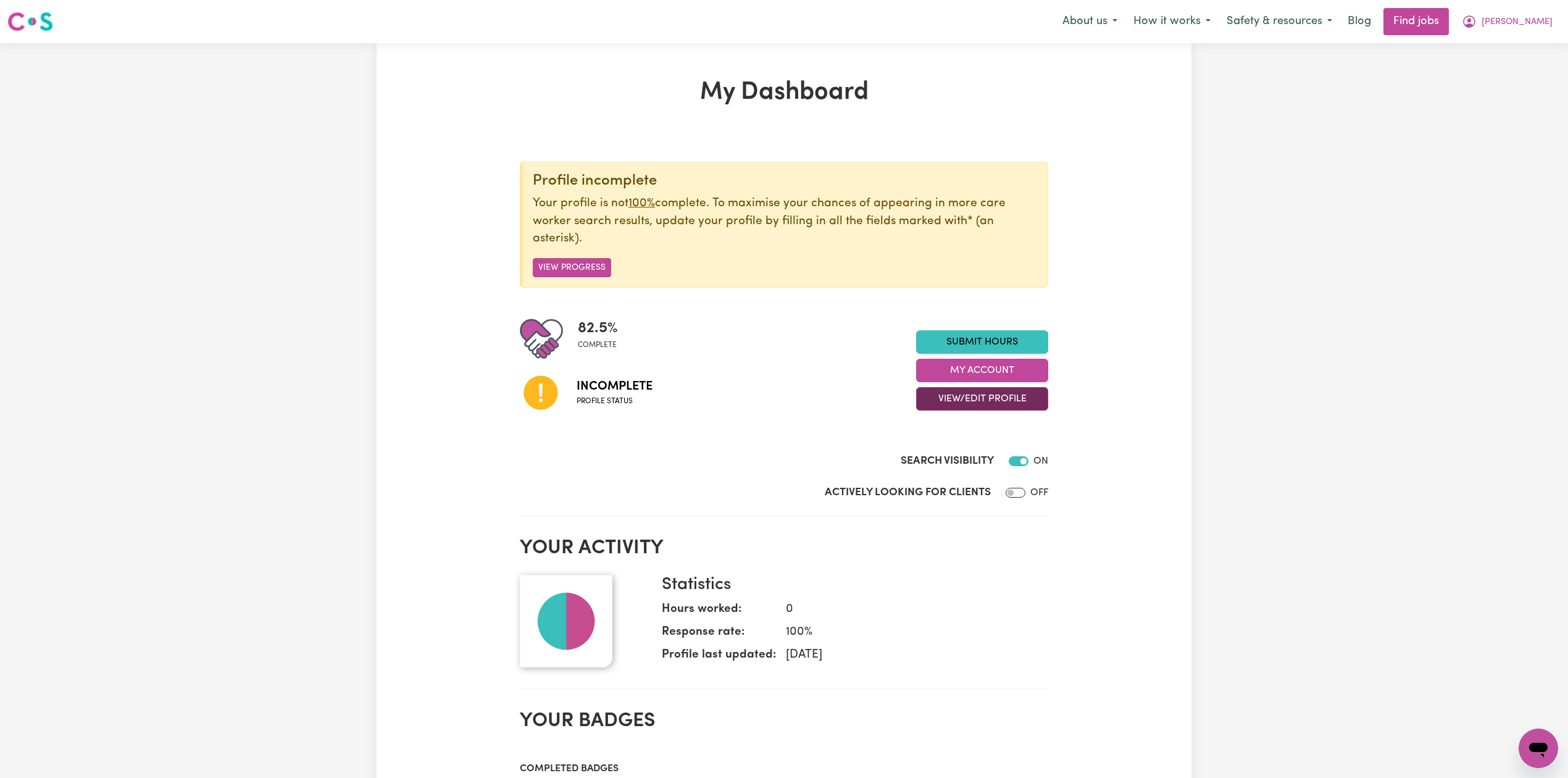
click at [941, 403] on button "View/Edit Profile" at bounding box center [982, 398] width 132 height 23
click at [935, 456] on link "Edit Profile" at bounding box center [974, 455] width 115 height 25
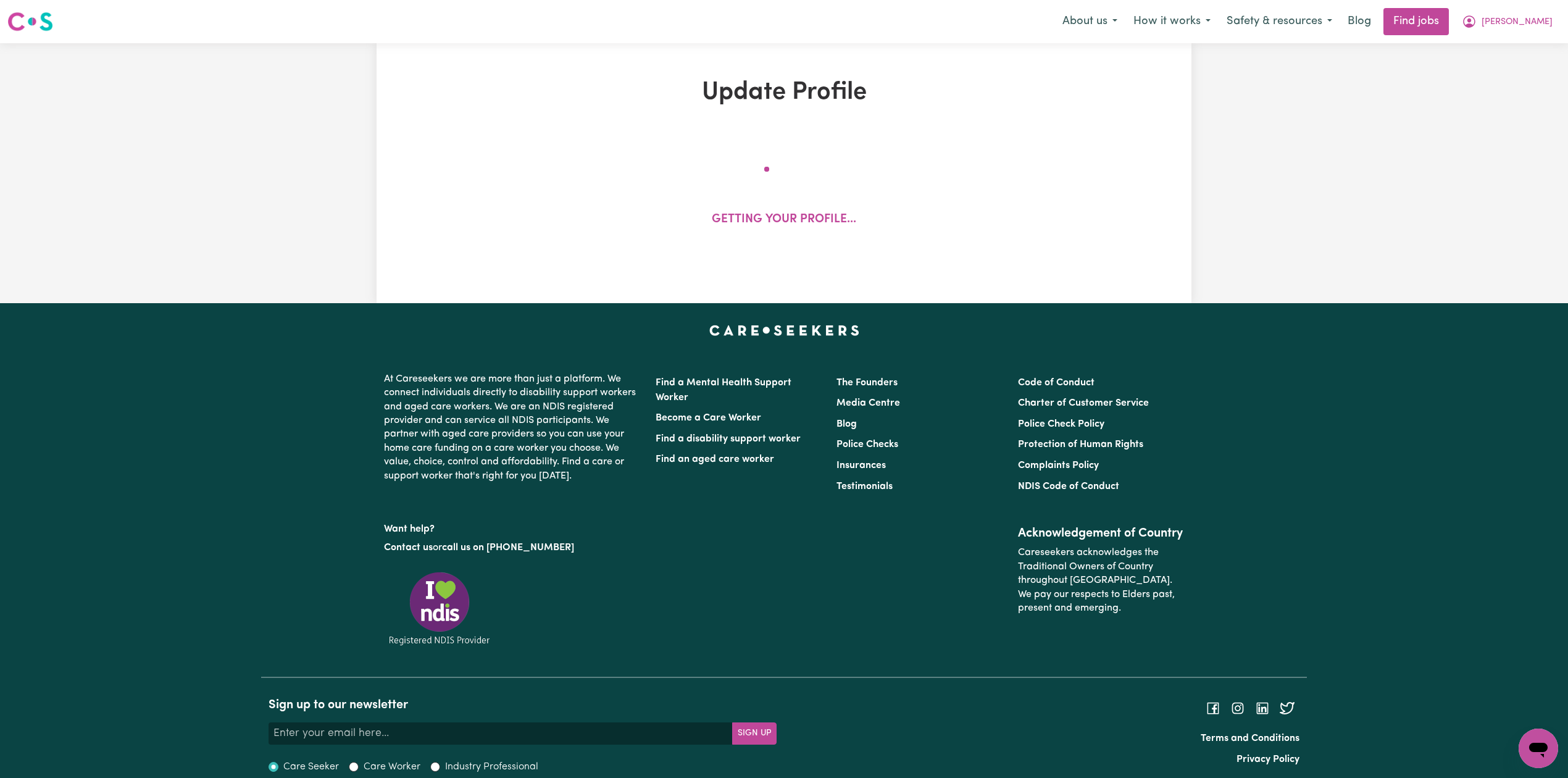
select select "Student Visa"
select select "Studying a healthcare related degree or qualification"
select select "42"
select select "63"
select select "84"
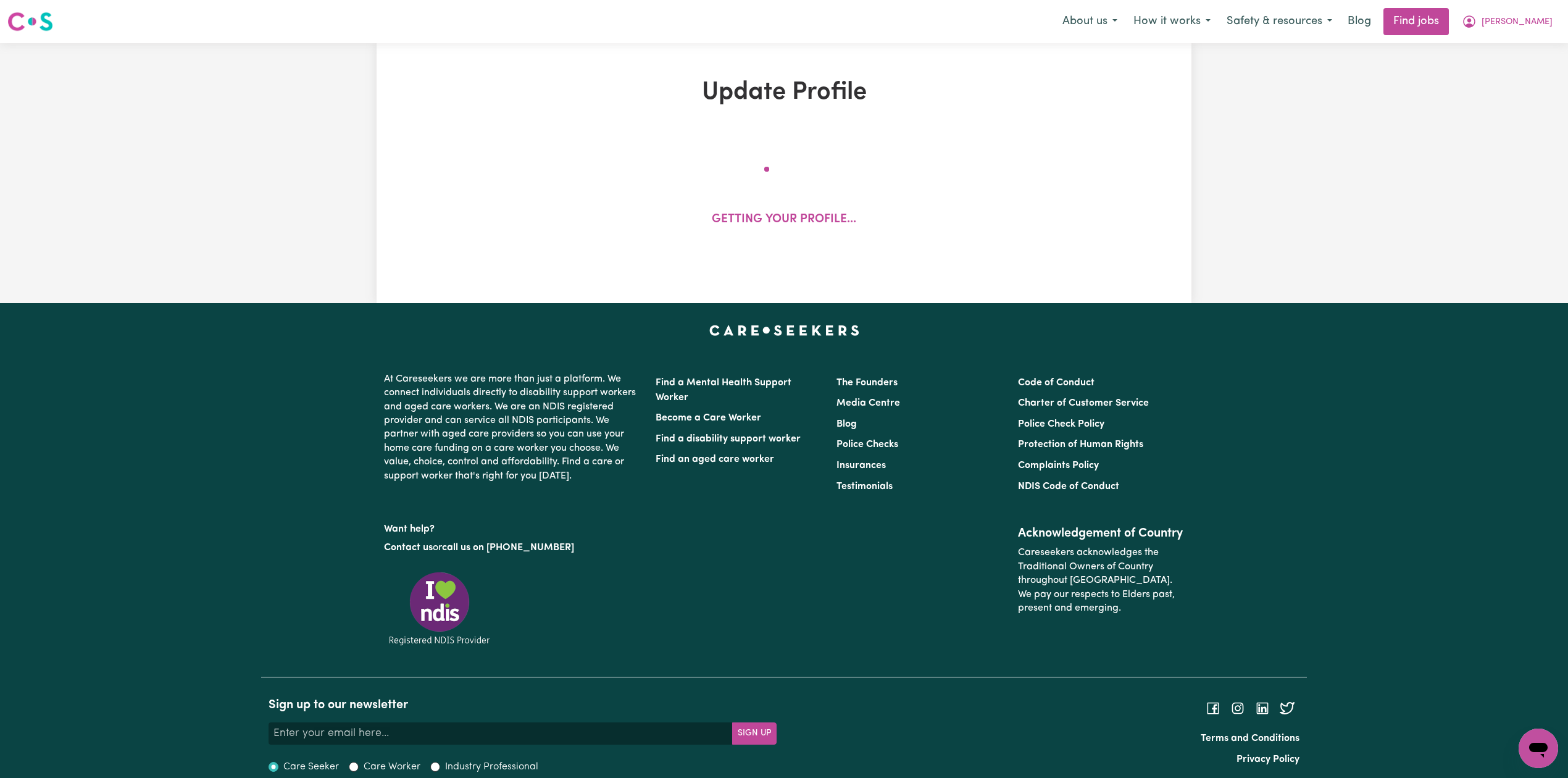
select select "90"
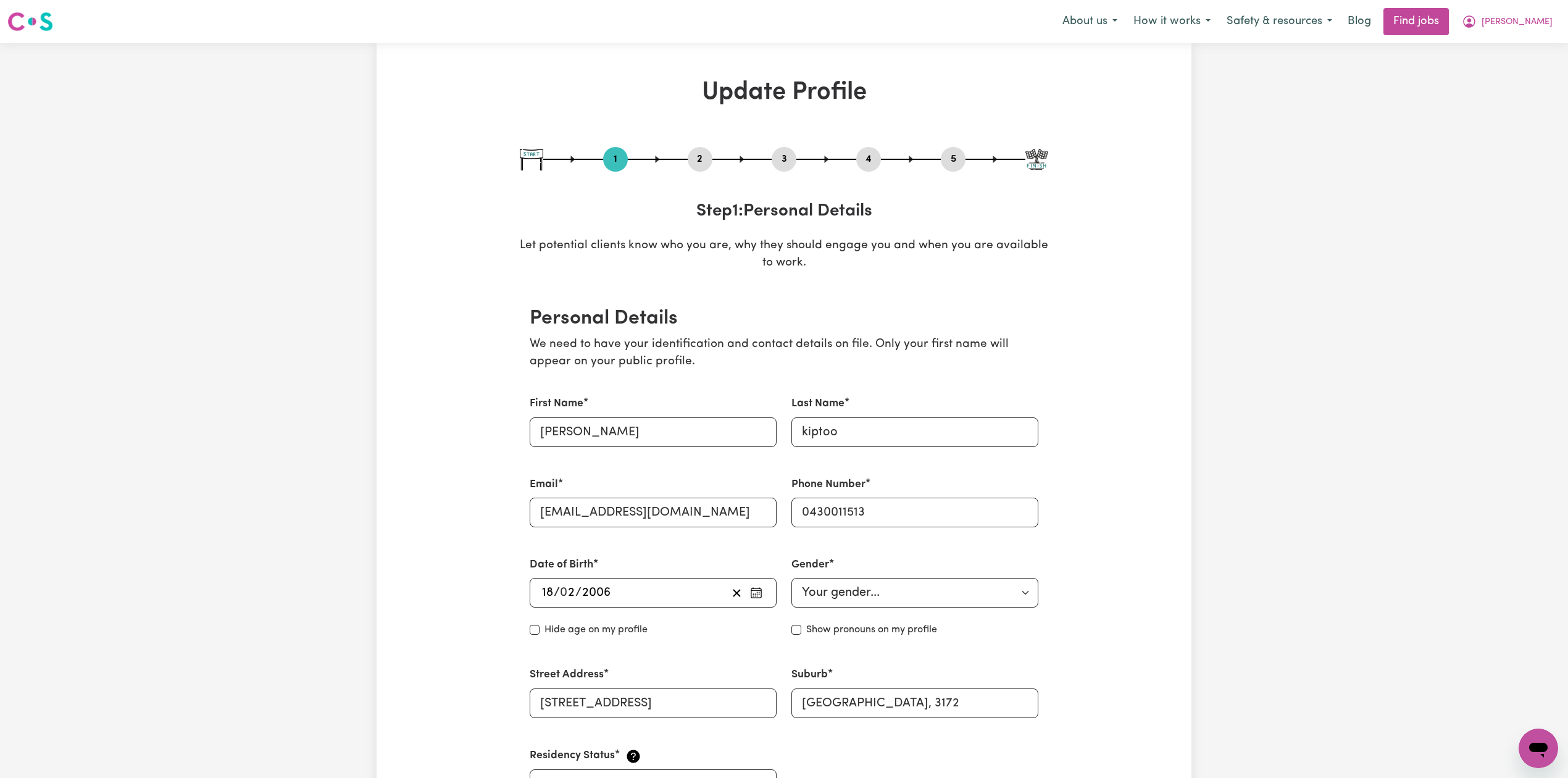
drag, startPoint x: 945, startPoint y: 166, endPoint x: 953, endPoint y: 157, distance: 12.0
click at [948, 164] on button "5" at bounding box center [953, 159] width 25 height 16
select select "I am providing services by being employed by an organisation"
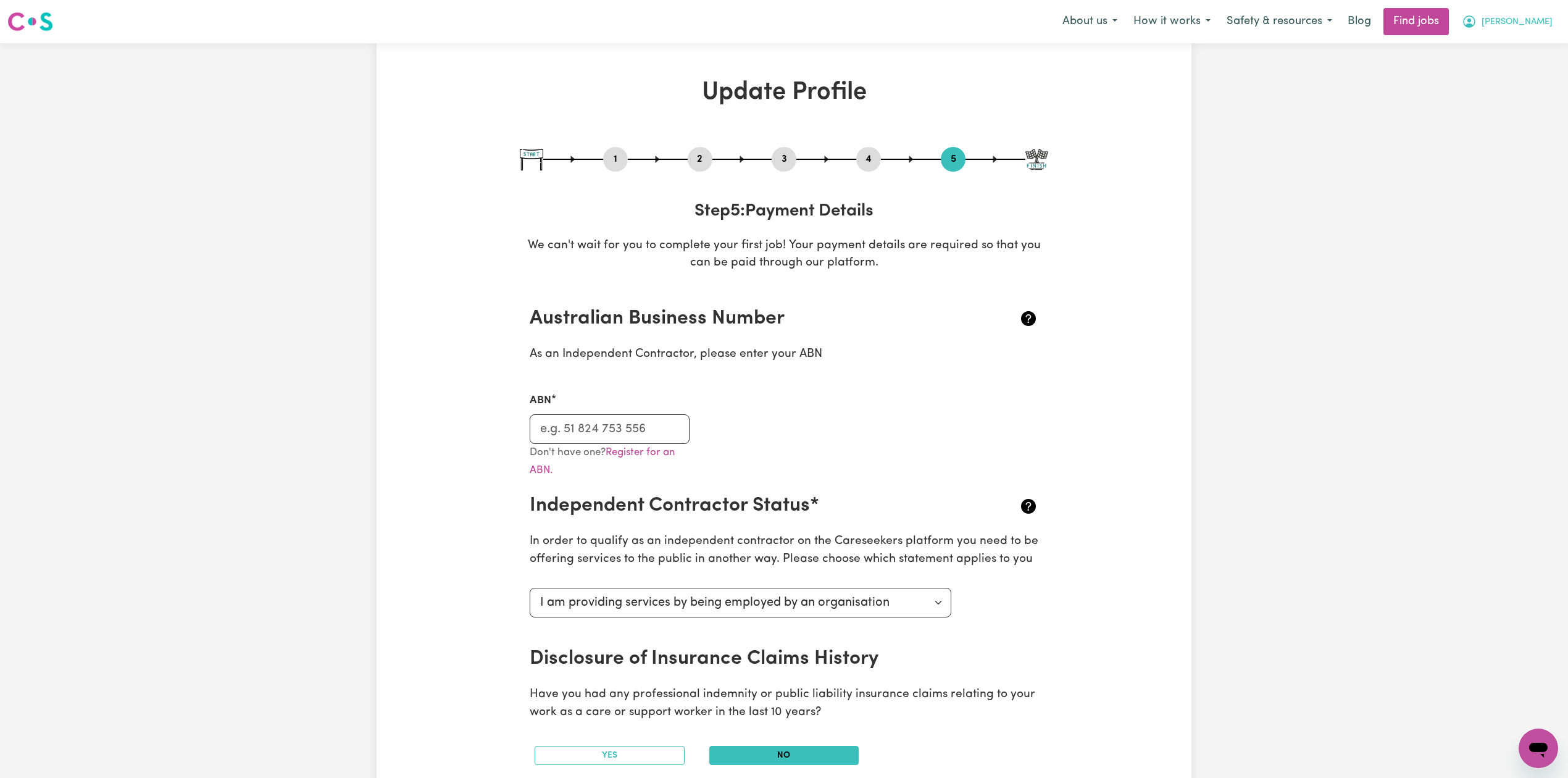
click at [1477, 26] on icon "My Account" at bounding box center [1469, 21] width 15 height 15
click at [1502, 74] on link "My Dashboard" at bounding box center [1510, 70] width 97 height 23
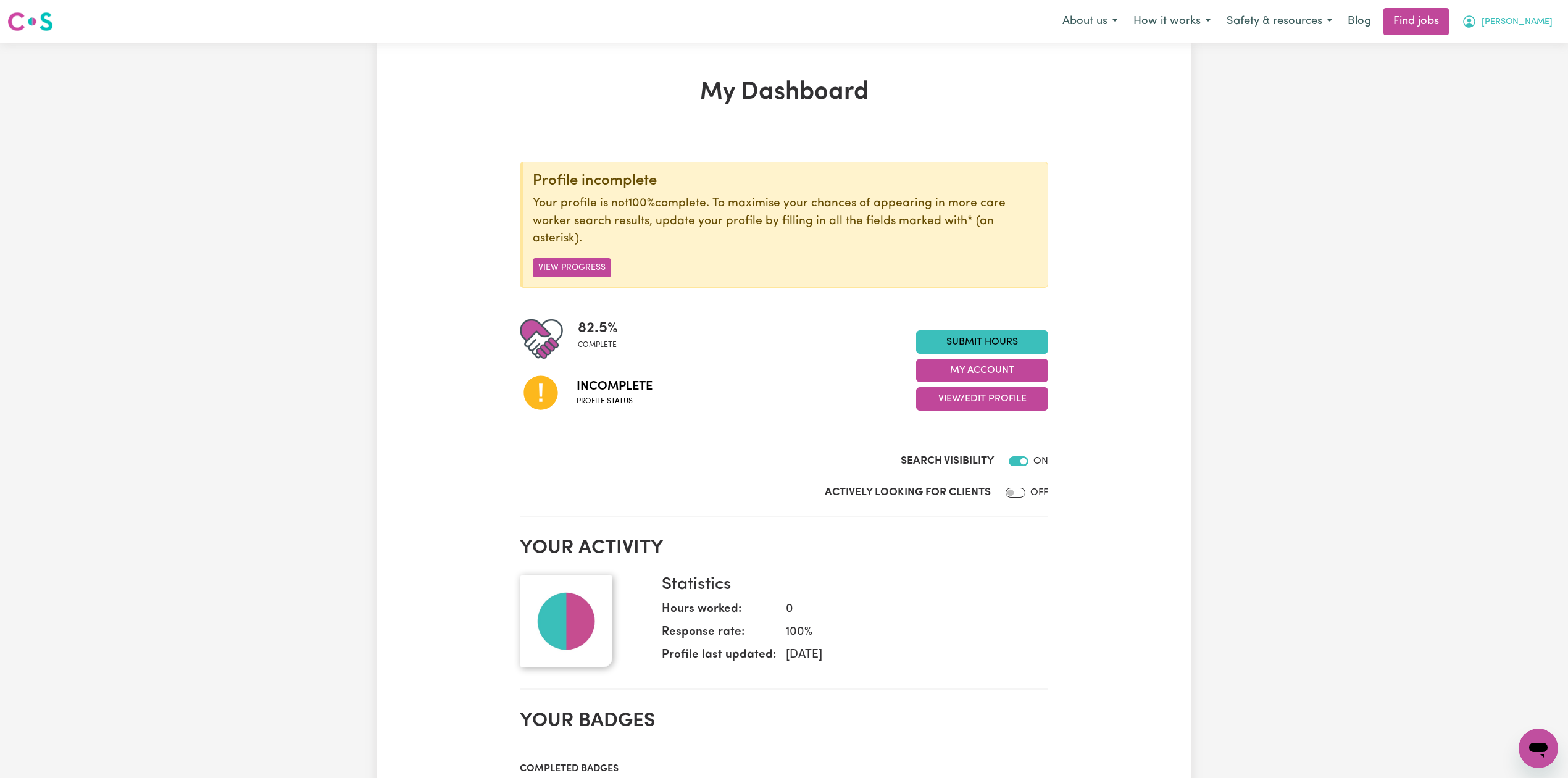
click at [1536, 28] on span "[PERSON_NAME]" at bounding box center [1516, 22] width 71 height 13
click at [1497, 91] on link "Logout" at bounding box center [1510, 94] width 97 height 23
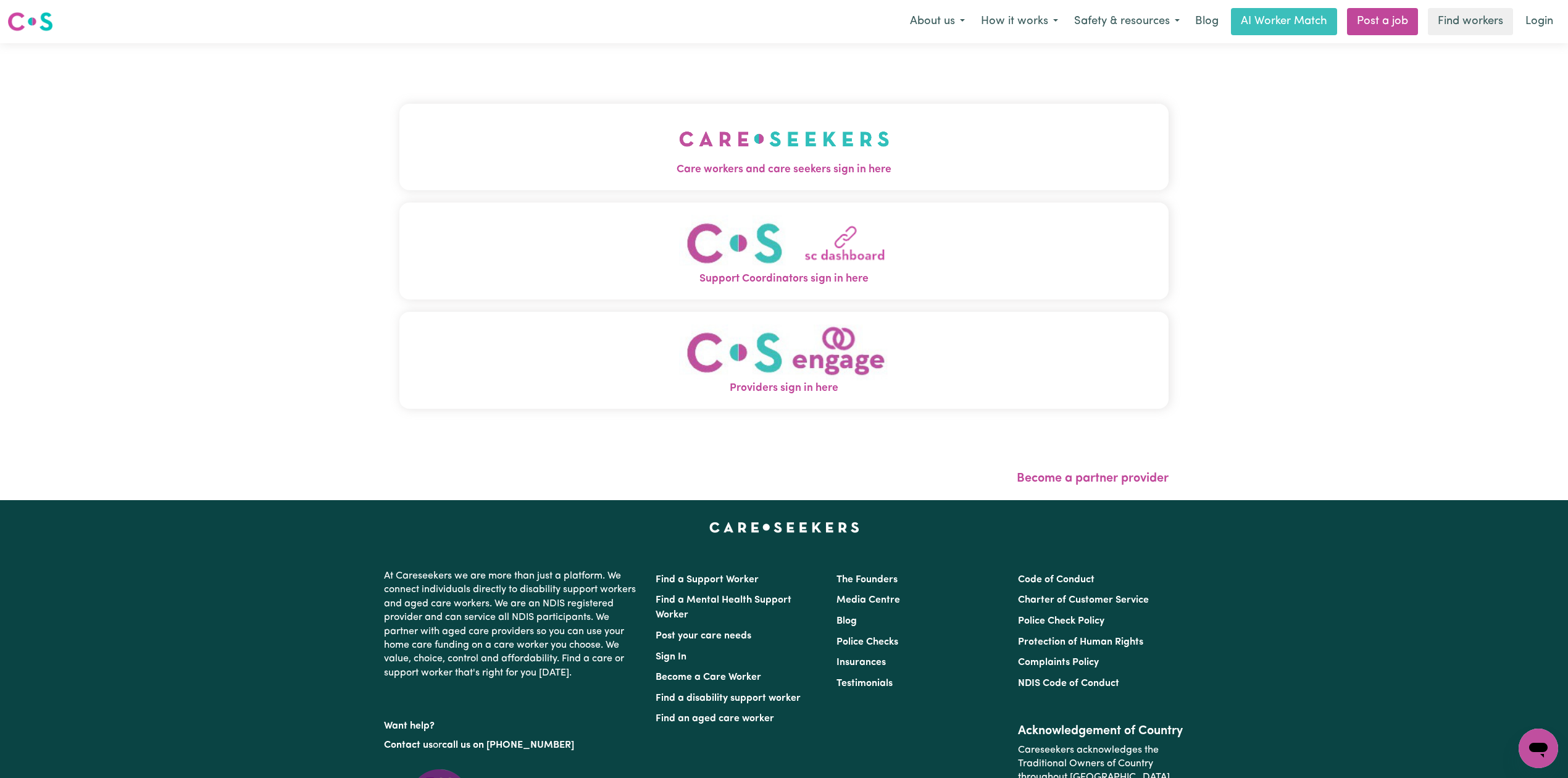
drag, startPoint x: 622, startPoint y: 141, endPoint x: 527, endPoint y: 141, distance: 95.0
click at [620, 141] on button "Care workers and care seekers sign in here" at bounding box center [784, 147] width 769 height 86
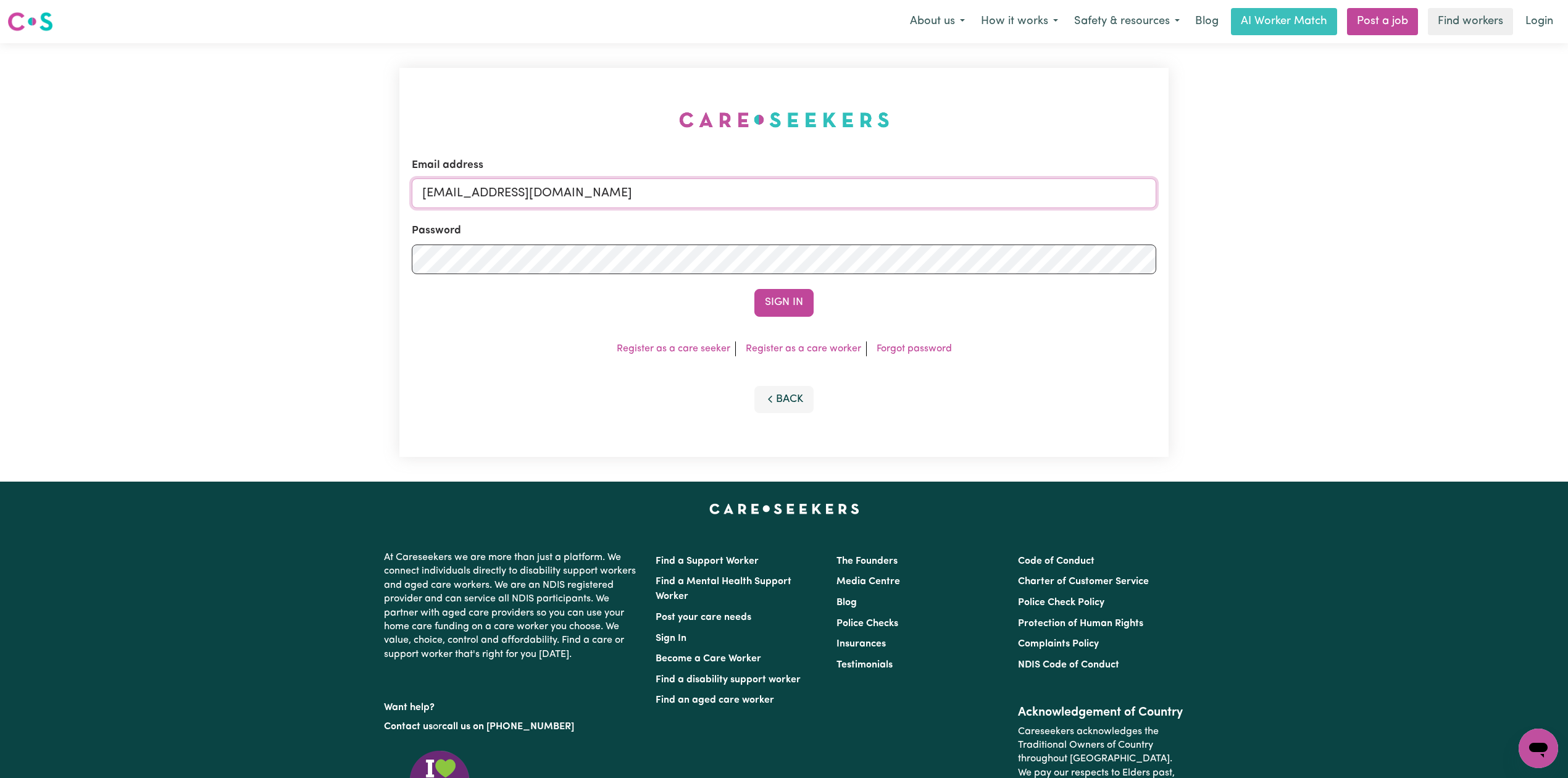
click at [543, 191] on input "[EMAIL_ADDRESS][DOMAIN_NAME]" at bounding box center [784, 193] width 745 height 30
drag, startPoint x: 487, startPoint y: 191, endPoint x: 1018, endPoint y: 225, distance: 532.1
click at [1018, 225] on form "Email address Superuser~[EMAIL_ADDRESS][DOMAIN_NAME] Password Sign In" at bounding box center [784, 237] width 745 height 159
type input "Superuser~[EMAIL_ADDRESS][DOMAIN_NAME]"
click at [751, 282] on form "Email address Superuser~[EMAIL_ADDRESS][DOMAIN_NAME] Password Sign In" at bounding box center [784, 237] width 745 height 159
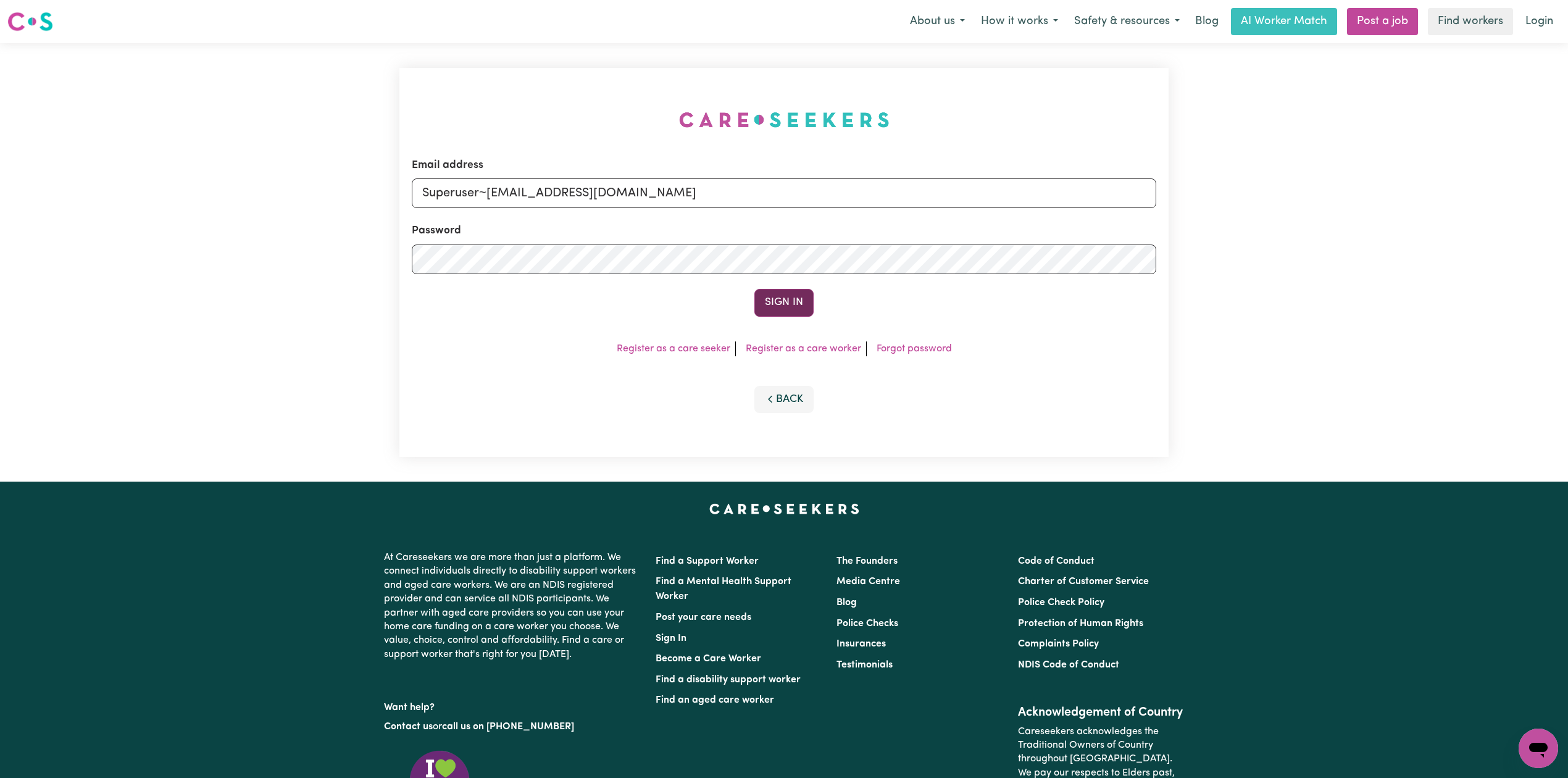
click at [773, 304] on button "Sign In" at bounding box center [784, 302] width 59 height 27
